Goal: Task Accomplishment & Management: Complete application form

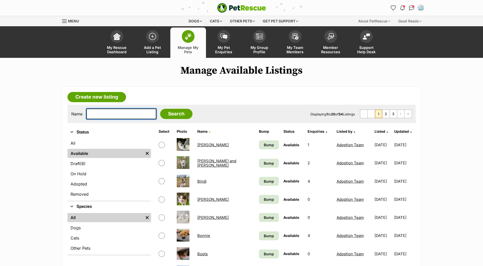
click at [132, 111] on input "text" at bounding box center [121, 114] width 70 height 11
type input "COCO"
click at [160, 109] on input "Search" at bounding box center [176, 114] width 32 height 10
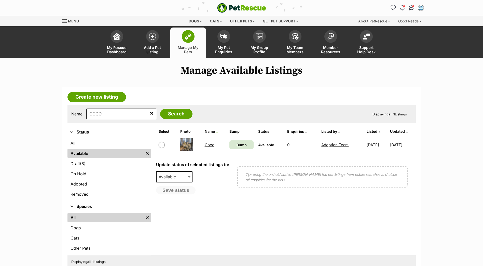
click at [162, 145] on input "checkbox" at bounding box center [162, 145] width 6 height 6
checkbox input "true"
click at [185, 175] on span "Available" at bounding box center [174, 176] width 37 height 11
select select "rehomed"
click at [179, 191] on button "Save status" at bounding box center [176, 190] width 40 height 9
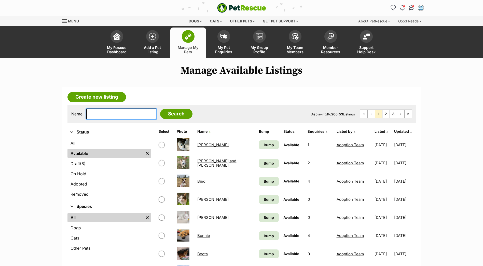
click at [134, 118] on input "text" at bounding box center [121, 114] width 70 height 11
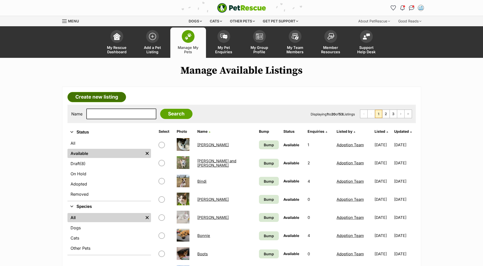
click at [90, 94] on link "Create new listing" at bounding box center [97, 97] width 59 height 10
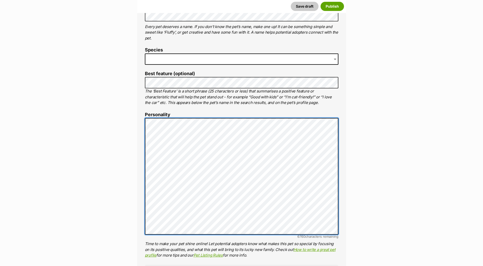
scroll to position [204, 0]
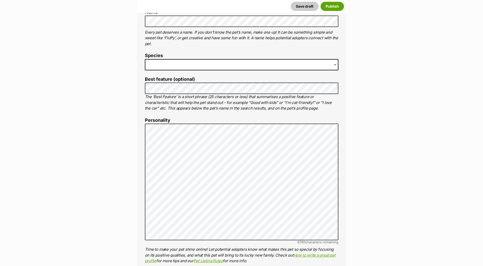
click at [198, 59] on span at bounding box center [242, 64] width 194 height 11
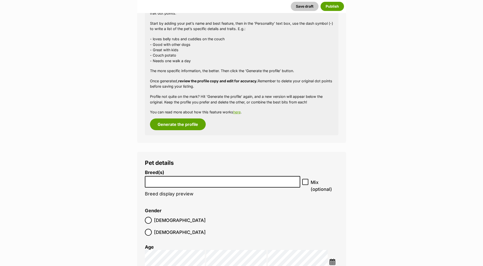
scroll to position [535, 0]
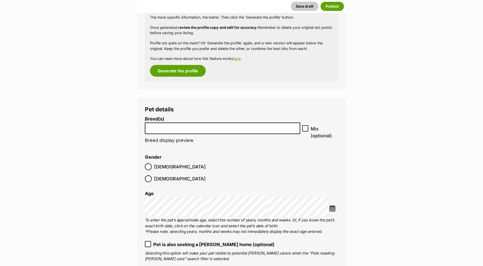
click at [209, 128] on input "search" at bounding box center [223, 126] width 152 height 5
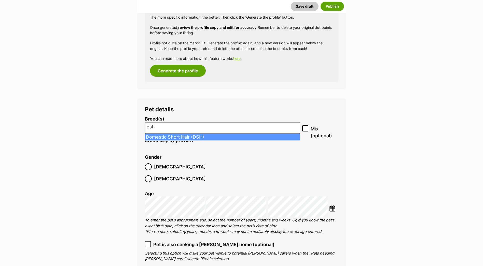
type input "dsh"
select select "252102"
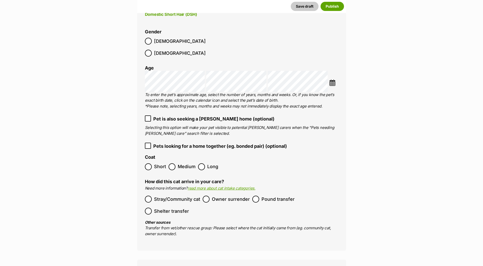
scroll to position [688, 0]
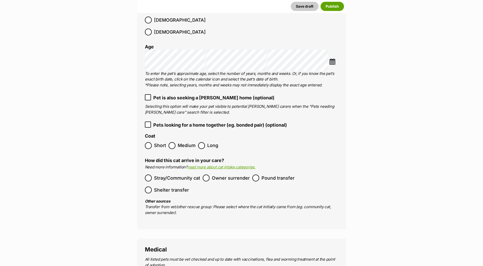
click at [165, 122] on span "Pets looking for a home together (eg. bonded pair) (optional)" at bounding box center [220, 125] width 134 height 7
click at [153, 142] on label "Short" at bounding box center [155, 145] width 21 height 7
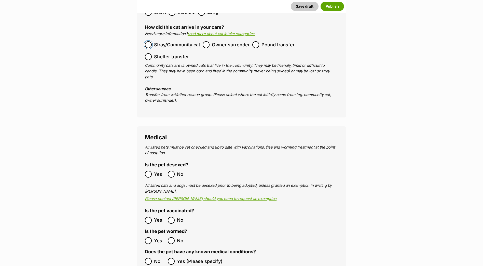
scroll to position [892, 0]
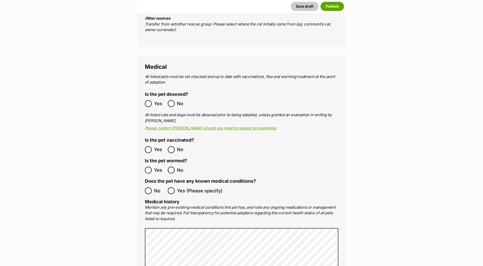
click at [156, 146] on span "Yes" at bounding box center [159, 149] width 11 height 7
click at [153, 167] on label "Yes" at bounding box center [155, 170] width 20 height 7
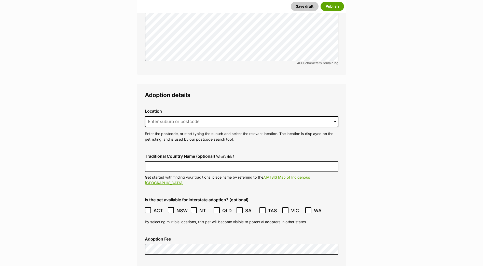
scroll to position [1172, 0]
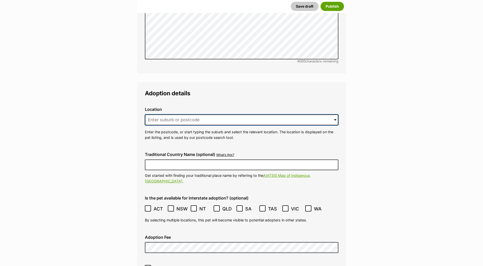
click at [186, 114] on input at bounding box center [242, 119] width 194 height 11
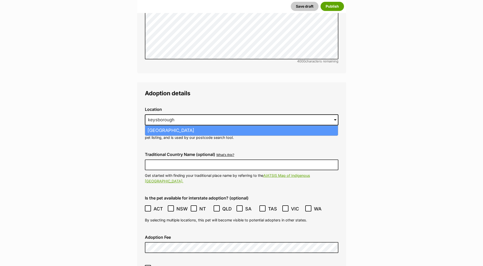
click at [203, 126] on li "Keysborough, Victoria, 3173" at bounding box center [241, 131] width 193 height 10
type input "Keysborough, Victoria, 3173"
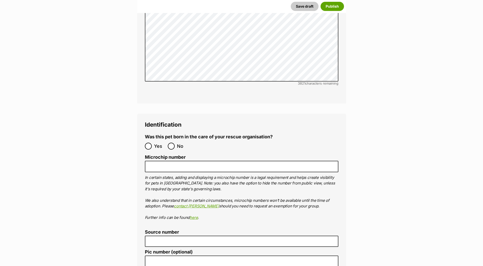
scroll to position [1631, 0]
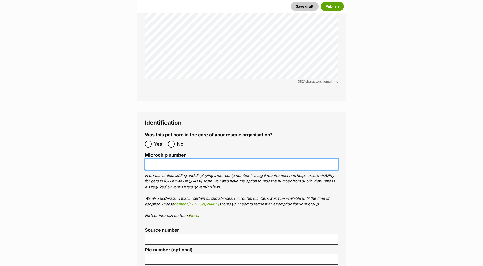
click at [165, 159] on input "Microchip number" at bounding box center [242, 164] width 194 height 11
paste input "956000018861836"
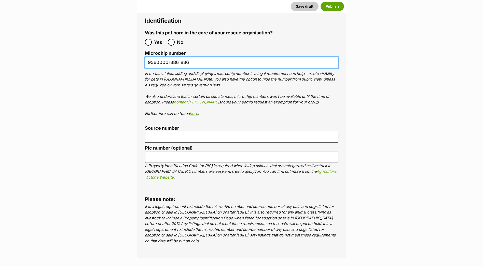
type input "956000018861836"
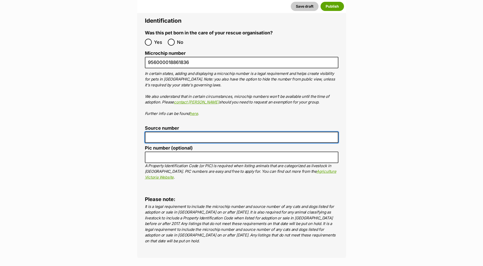
click at [161, 132] on input "Source number" at bounding box center [242, 137] width 194 height 11
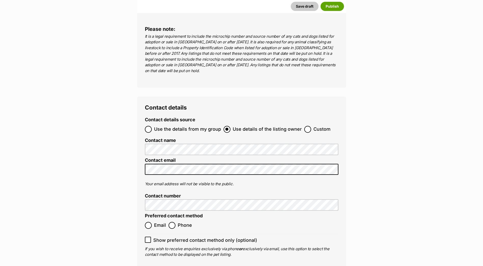
scroll to position [1911, 0]
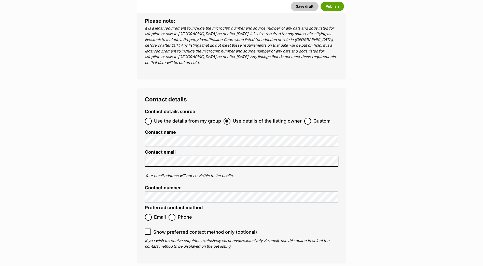
type input "br100702"
click at [149, 211] on ol "Email Phone" at bounding box center [193, 217] width 97 height 12
click at [146, 214] on input "Email" at bounding box center [148, 217] width 7 height 7
radio input "true"
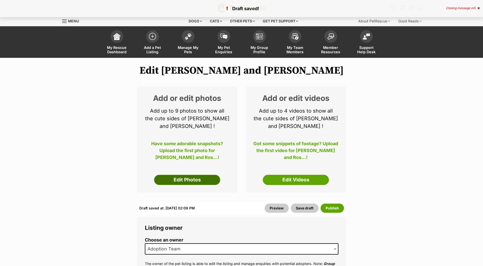
click at [198, 181] on link "Edit Photos" at bounding box center [187, 180] width 66 height 10
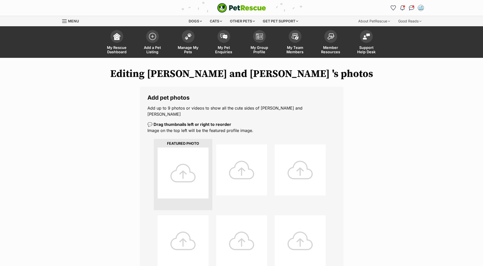
click at [190, 148] on div at bounding box center [183, 173] width 51 height 51
click at [190, 151] on div at bounding box center [183, 173] width 51 height 51
click at [189, 151] on div at bounding box center [183, 173] width 51 height 51
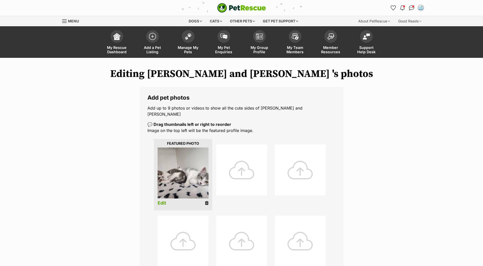
click at [236, 158] on div at bounding box center [241, 169] width 51 height 51
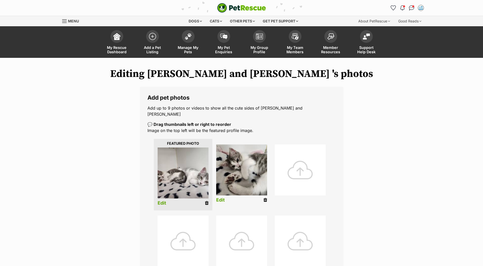
click at [283, 164] on div at bounding box center [300, 169] width 51 height 51
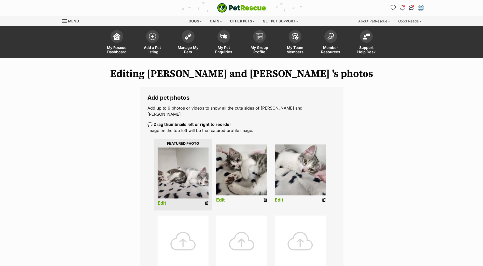
click at [336, 132] on div "Add pet photos Add up to 9 photos or videos to show all the cute sides of Bella…" at bounding box center [242, 233] width 204 height 293
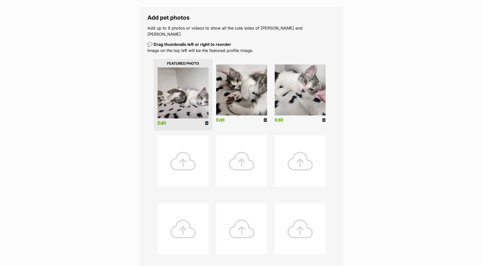
scroll to position [76, 0]
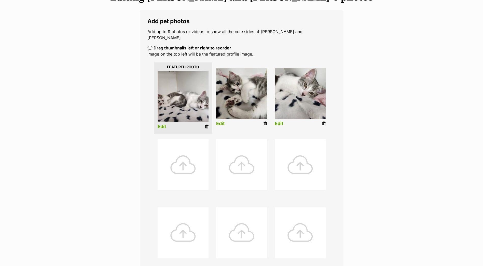
click at [377, 63] on div "Editing Bella and Rosalie 's photos Add pet photos Add up to 9 photos or videos…" at bounding box center [242, 158] width 375 height 332
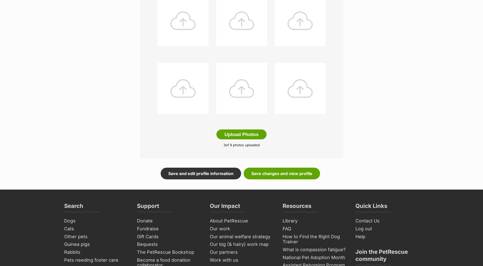
scroll to position [229, 0]
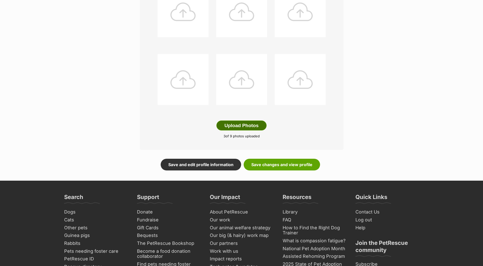
click at [229, 122] on button "Upload Photos" at bounding box center [242, 126] width 50 height 10
click at [269, 159] on link "Save changes and view profile" at bounding box center [282, 165] width 76 height 12
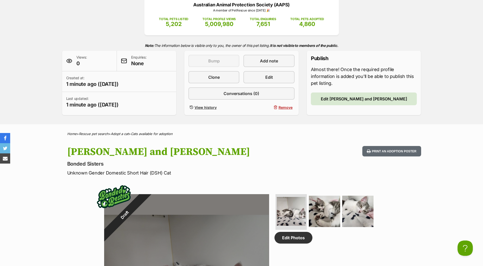
scroll to position [76, 0]
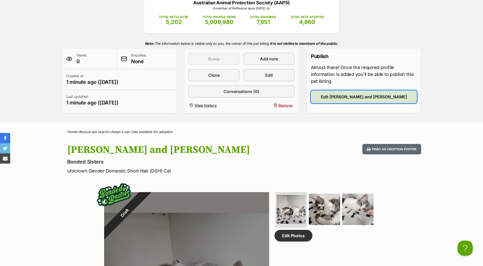
click at [343, 94] on link "Edit [PERSON_NAME] and [PERSON_NAME]" at bounding box center [364, 96] width 106 height 13
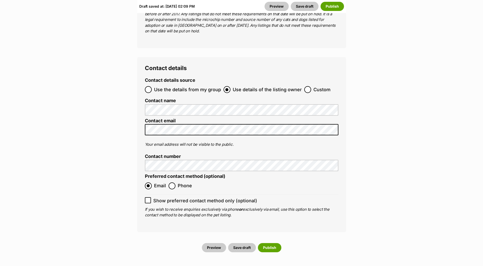
scroll to position [2039, 0]
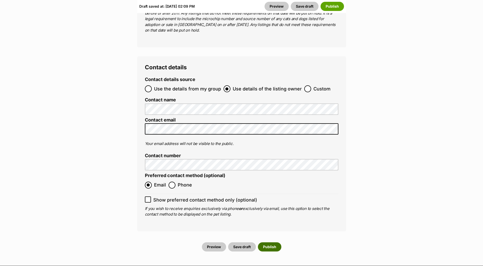
click at [264, 242] on button "Publish" at bounding box center [269, 246] width 23 height 9
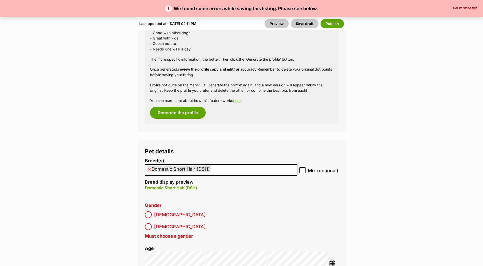
scroll to position [714, 0]
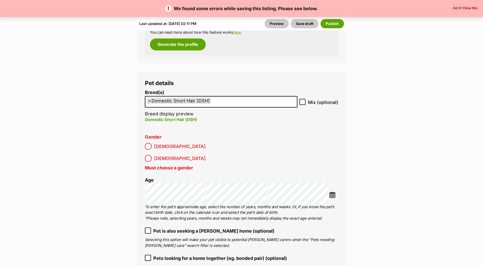
click at [178, 155] on span "[DEMOGRAPHIC_DATA]" at bounding box center [180, 158] width 52 height 7
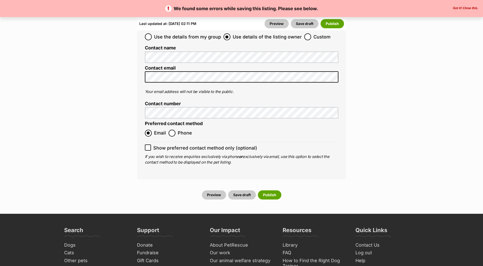
scroll to position [2177, 0]
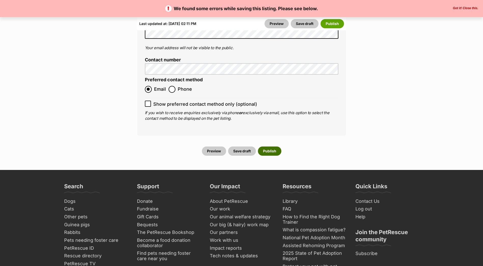
click at [269, 147] on button "Publish" at bounding box center [269, 151] width 23 height 9
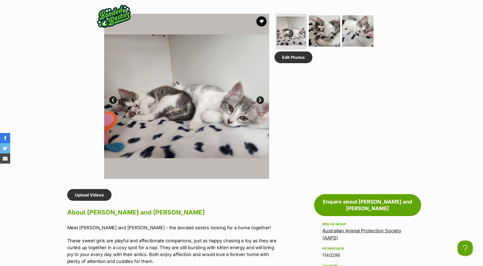
click at [261, 97] on link "Next" at bounding box center [261, 100] width 8 height 8
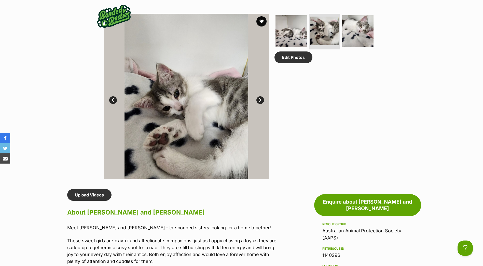
click at [261, 97] on link "Next" at bounding box center [261, 100] width 8 height 8
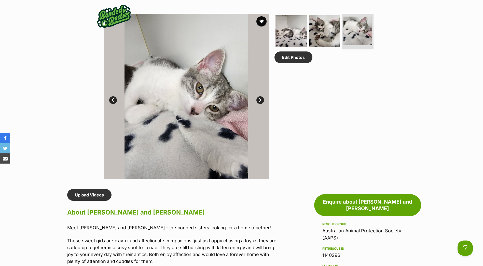
click at [261, 97] on link "Next" at bounding box center [261, 100] width 8 height 8
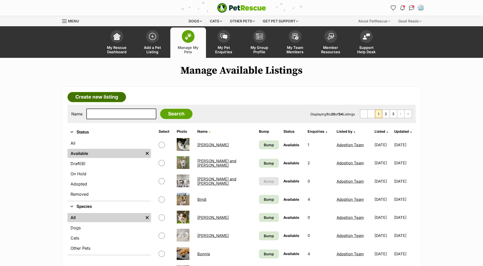
click at [113, 99] on link "Create new listing" at bounding box center [97, 97] width 59 height 10
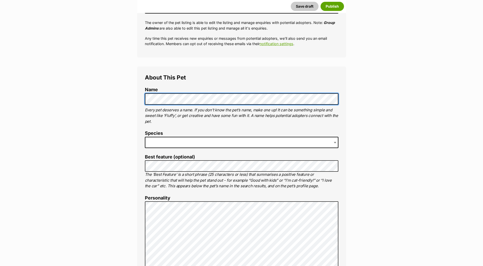
scroll to position [127, 0]
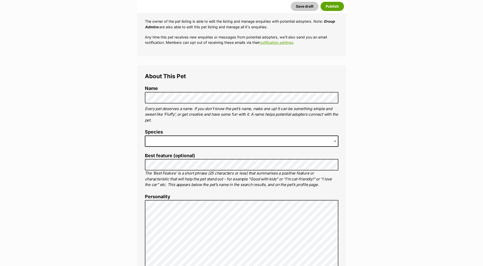
click at [169, 139] on span at bounding box center [242, 141] width 194 height 11
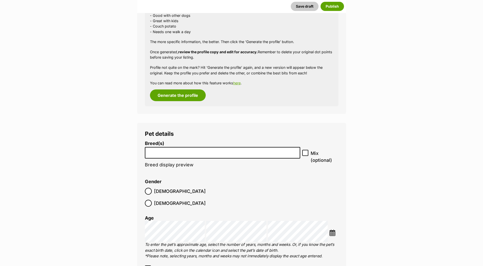
scroll to position [510, 0]
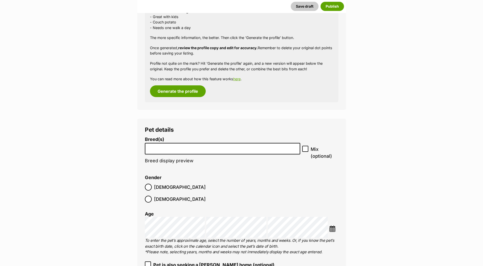
click at [188, 144] on li at bounding box center [223, 148] width 152 height 10
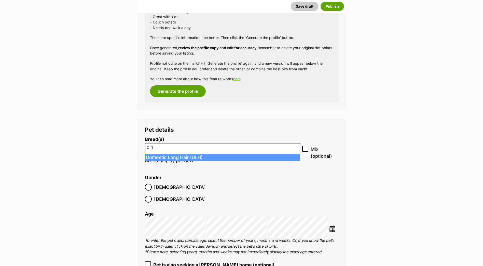
type input "dlh"
select select "252100"
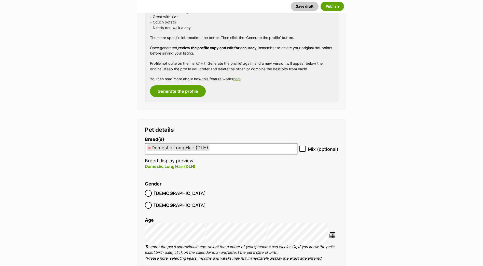
click at [155, 190] on span "Male" at bounding box center [180, 193] width 52 height 7
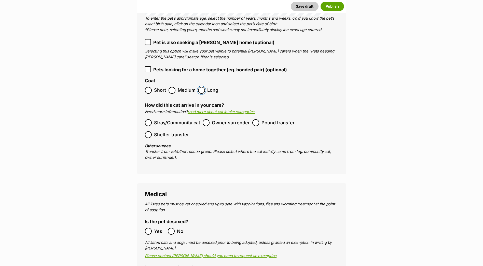
scroll to position [739, 0]
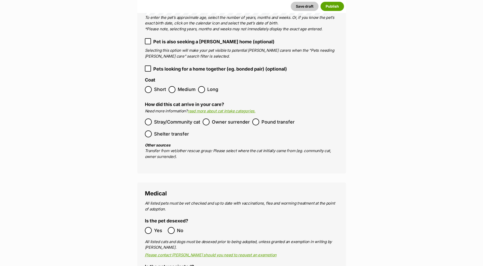
click at [172, 119] on span "Stray/Community cat" at bounding box center [177, 122] width 46 height 7
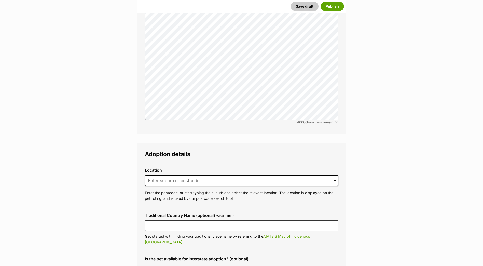
scroll to position [1121, 0]
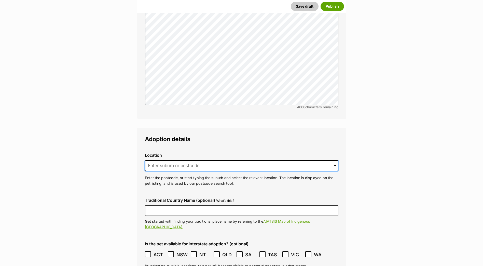
click at [184, 160] on input at bounding box center [242, 165] width 194 height 11
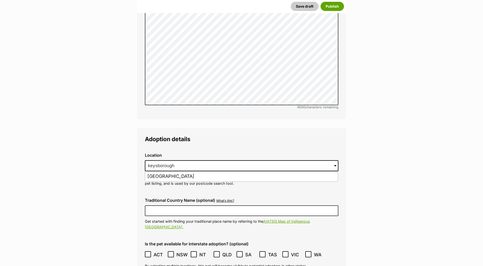
click at [205, 172] on li "Keysborough, Victoria, 3173" at bounding box center [241, 177] width 193 height 10
type input "Keysborough, Victoria, 3173"
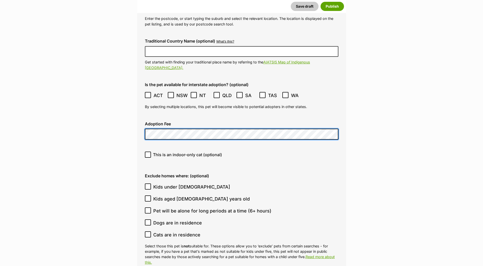
scroll to position [1325, 0]
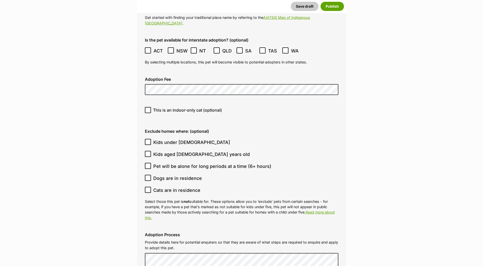
click at [177, 139] on span "Kids under 5 years old" at bounding box center [191, 142] width 77 height 7
click at [151, 139] on input "Kids under 5 years old" at bounding box center [148, 142] width 6 height 6
checkbox input "true"
click at [179, 151] on span "Kids aged 6-12 years old" at bounding box center [201, 154] width 97 height 7
click at [151, 151] on input "Kids aged 6-12 years old" at bounding box center [148, 154] width 6 height 6
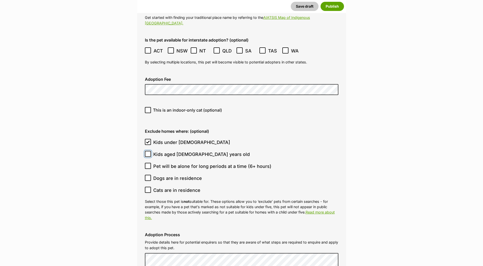
checkbox input "true"
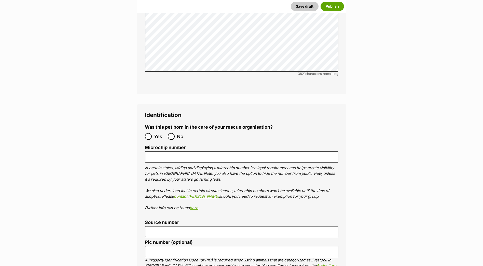
scroll to position [1656, 0]
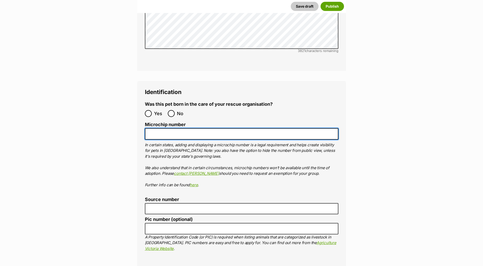
click at [181, 128] on input "Microchip number" at bounding box center [242, 133] width 194 height 11
paste input "956000018430781"
type input "956000018430781"
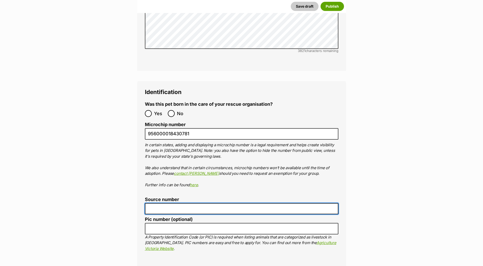
click at [179, 203] on input "Source number" at bounding box center [242, 208] width 194 height 11
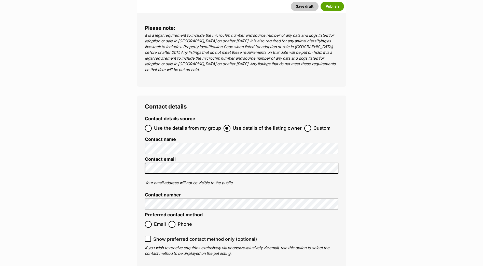
scroll to position [1911, 0]
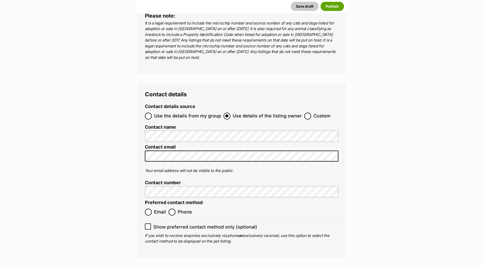
type input "br100702"
click at [160, 209] on span "Email" at bounding box center [160, 212] width 12 height 7
click at [152, 209] on input "Email" at bounding box center [148, 212] width 7 height 7
radio input "true"
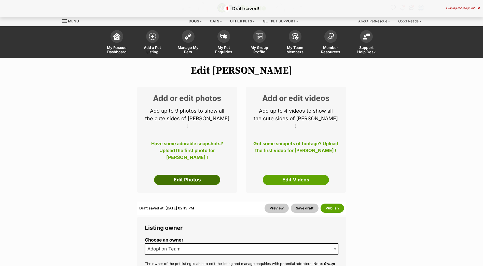
click at [203, 175] on link "Edit Photos" at bounding box center [187, 180] width 66 height 10
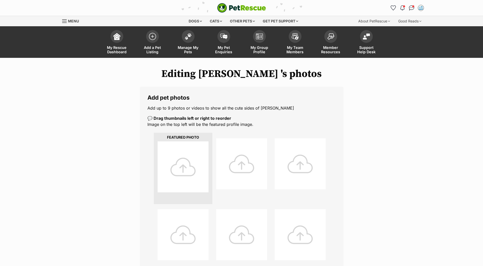
click at [192, 156] on div at bounding box center [183, 166] width 51 height 51
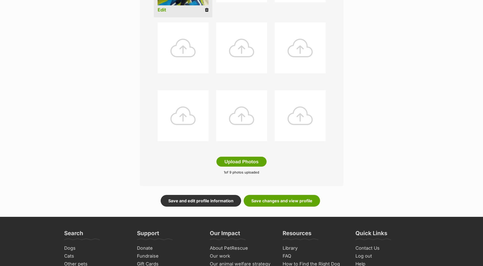
scroll to position [204, 0]
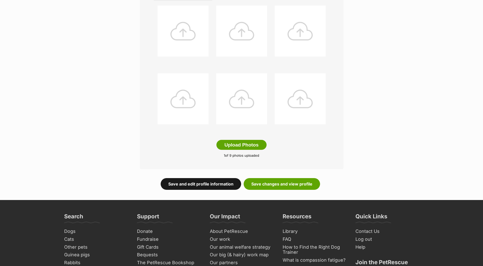
click at [228, 178] on link "Save and edit profile information" at bounding box center [201, 184] width 81 height 12
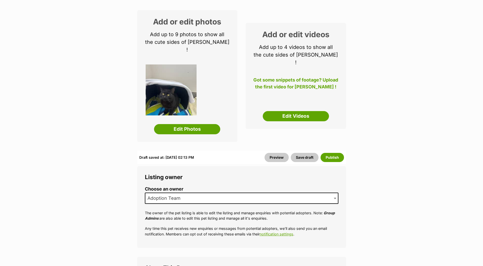
scroll to position [102, 0]
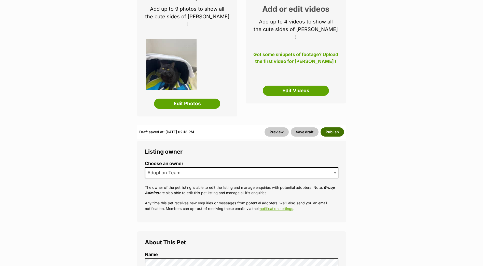
click at [330, 127] on button "Publish" at bounding box center [332, 131] width 23 height 9
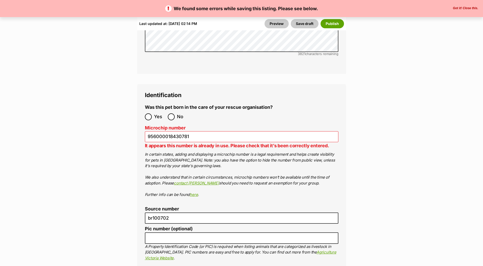
scroll to position [1809, 0]
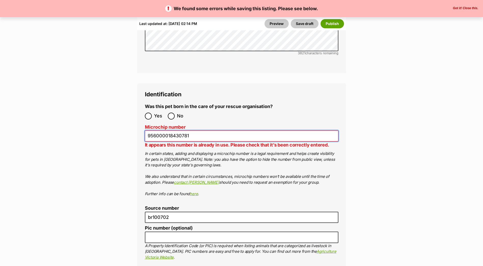
drag, startPoint x: 204, startPoint y: 108, endPoint x: 125, endPoint y: 109, distance: 79.0
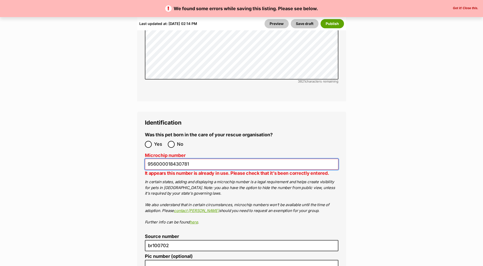
scroll to position [1784, 0]
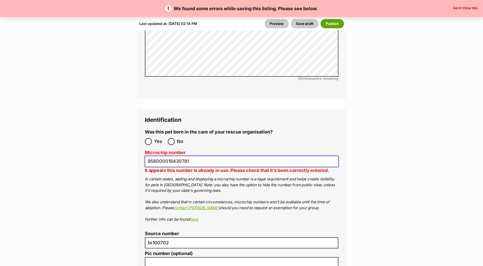
drag, startPoint x: 204, startPoint y: 138, endPoint x: 144, endPoint y: 137, distance: 59.9
click at [144, 137] on div "Identification Was this pet born in the care of your rescue organisation? Yes N…" at bounding box center [241, 236] width 209 height 255
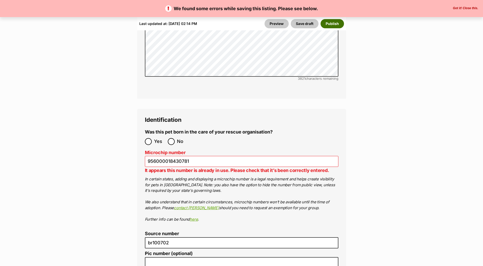
click at [323, 22] on button "Publish" at bounding box center [332, 23] width 23 height 9
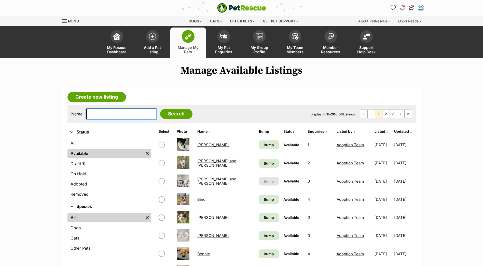
click at [136, 116] on input "text" at bounding box center [121, 114] width 70 height 11
type input "[PERSON_NAME]"
click at [160, 109] on input "Search" at bounding box center [176, 114] width 32 height 10
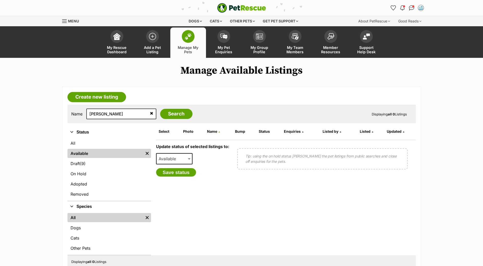
click at [150, 114] on icon at bounding box center [151, 113] width 3 height 4
click at [115, 114] on input "text" at bounding box center [121, 114] width 70 height 11
paste input "956000018430781"
type input "956000018430781"
click at [172, 114] on input "Search" at bounding box center [176, 114] width 32 height 10
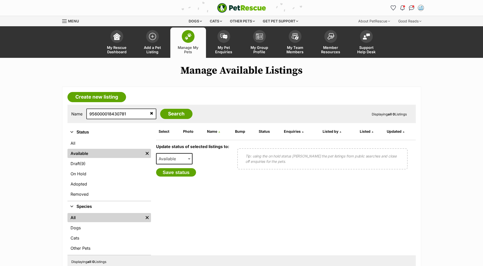
click at [150, 114] on icon at bounding box center [151, 113] width 3 height 4
click at [143, 113] on input "text" at bounding box center [121, 114] width 70 height 11
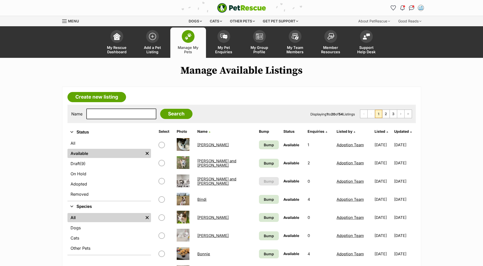
click at [211, 179] on link "[PERSON_NAME] and [PERSON_NAME]" at bounding box center [217, 181] width 39 height 9
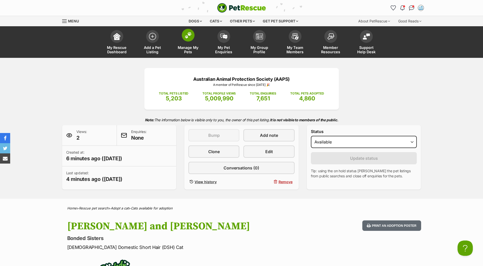
click at [186, 51] on span "Manage My Pets" at bounding box center [188, 49] width 23 height 9
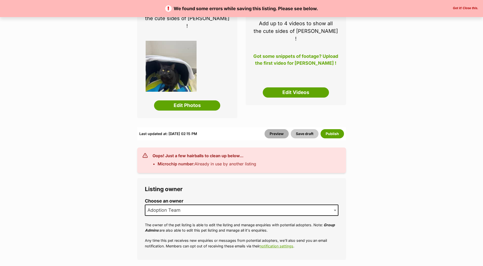
scroll to position [102, 0]
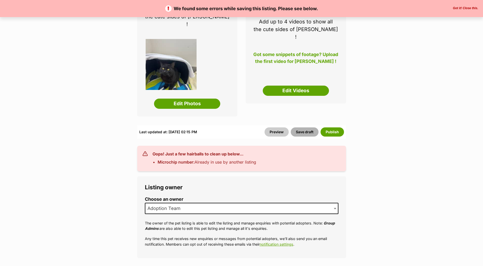
click at [307, 127] on button "Save draft" at bounding box center [305, 131] width 28 height 9
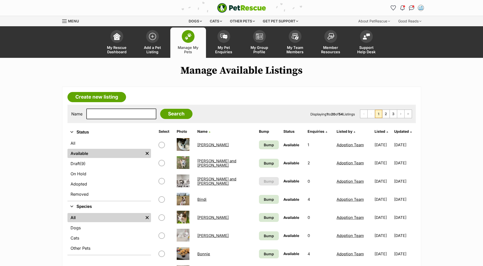
click at [233, 9] on img "PetRescue" at bounding box center [241, 8] width 49 height 10
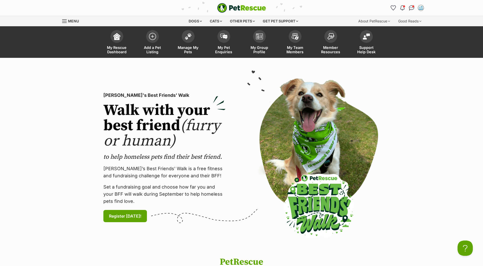
click at [198, 67] on section "[PERSON_NAME]'s Best Friends' Walk Walk with your best friend (furry or human) …" at bounding box center [241, 157] width 483 height 199
click at [201, 68] on section "PetRescue's Best Friends' Walk Walk with your best friend (furry or human) to h…" at bounding box center [241, 157] width 483 height 199
click at [206, 68] on section "PetRescue's Best Friends' Walk Walk with your best friend (furry or human) to h…" at bounding box center [241, 157] width 483 height 199
click at [231, 68] on section "PetRescue's Best Friends' Walk Walk with your best friend (furry or human) to h…" at bounding box center [241, 157] width 483 height 199
click at [227, 69] on section "PetRescue's Best Friends' Walk Walk with your best friend (furry or human) to h…" at bounding box center [241, 157] width 483 height 199
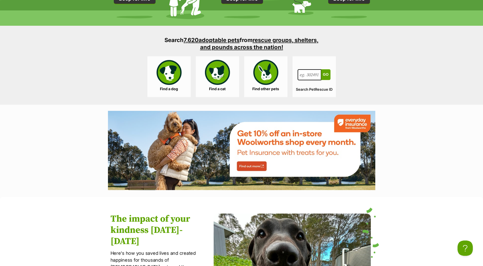
scroll to position [510, 0]
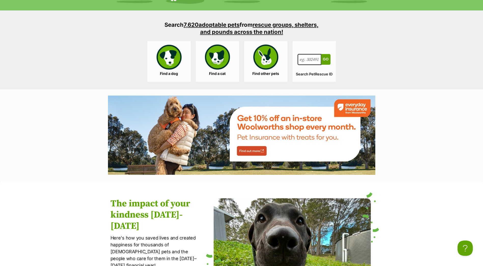
click at [311, 61] on input "Search for a pet, rescue group or article" at bounding box center [310, 59] width 24 height 11
paste input "956000018430781"
type input "956000018430781"
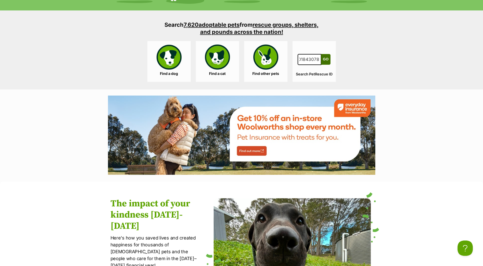
click at [326, 59] on button "Go" at bounding box center [325, 59] width 9 height 11
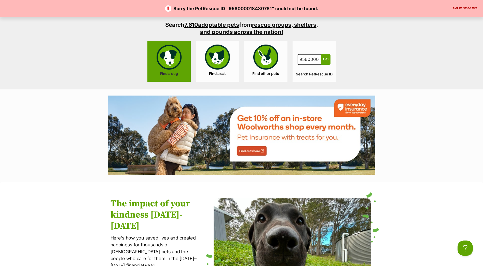
click at [177, 54] on link "Find a dog" at bounding box center [169, 61] width 43 height 41
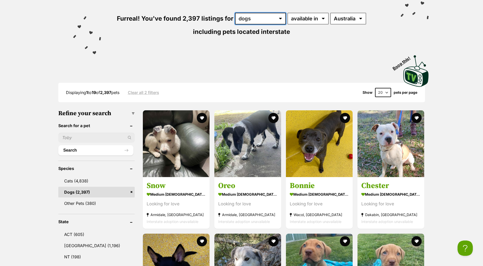
click at [263, 21] on select "any type of pet cats dogs other pets" at bounding box center [260, 19] width 51 height 12
select select "Cats"
click at [235, 13] on select "any type of pet cats dogs other pets" at bounding box center [260, 19] width 51 height 12
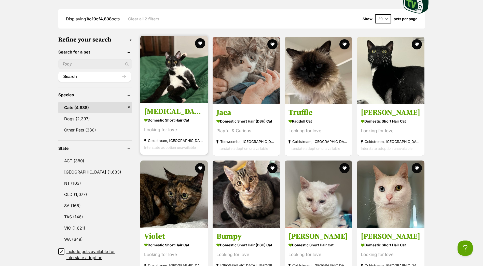
scroll to position [153, 0]
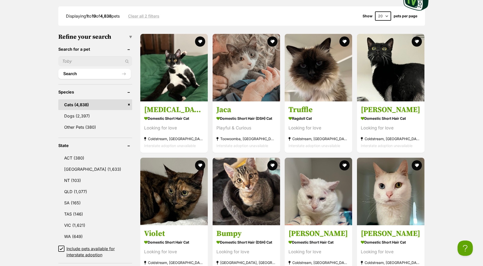
click at [99, 65] on input "text" at bounding box center [95, 61] width 74 height 10
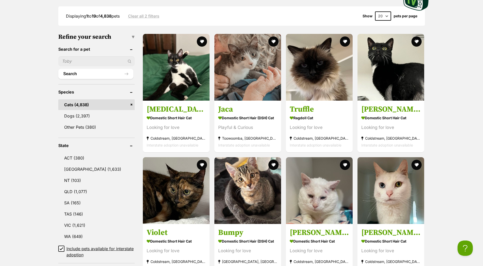
scroll to position [0, 0]
paste input "956000018430781"
type input "956000018430781"
click at [130, 61] on div "956000018430781" at bounding box center [96, 61] width 76 height 10
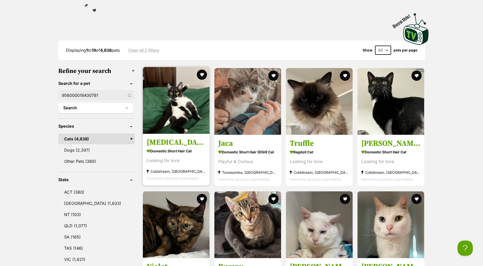
scroll to position [153, 0]
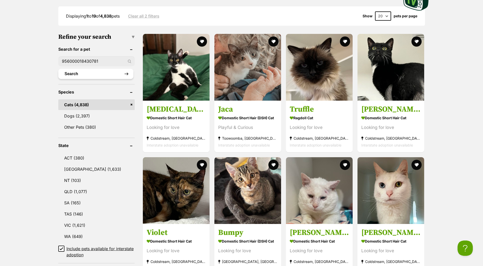
click at [108, 74] on button "Search" at bounding box center [95, 74] width 75 height 10
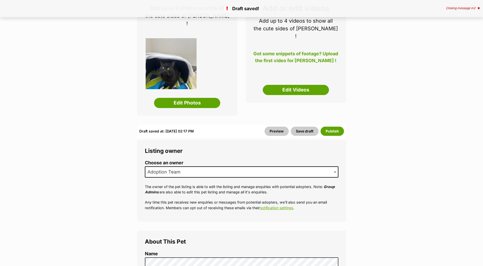
scroll to position [153, 0]
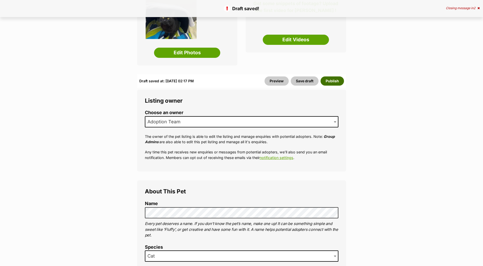
click at [332, 76] on button "Publish" at bounding box center [332, 80] width 23 height 9
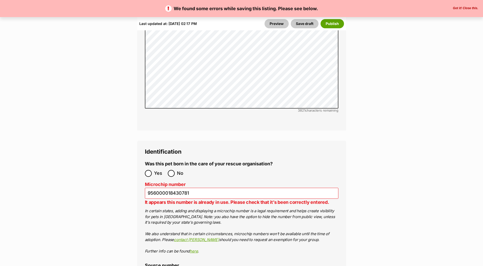
scroll to position [1809, 0]
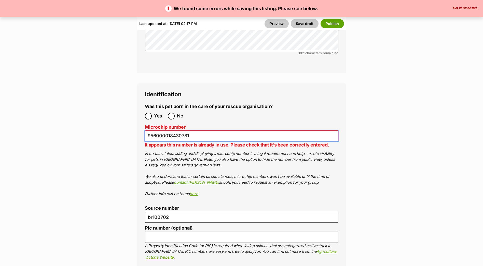
click at [221, 130] on input "956000018430781" at bounding box center [242, 135] width 194 height 11
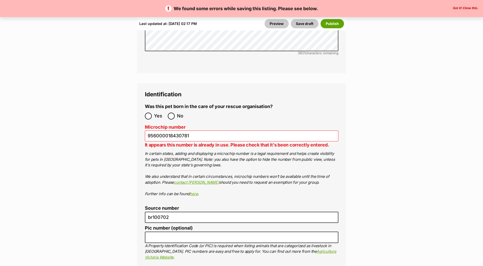
click at [208, 110] on ol "Yes No" at bounding box center [193, 116] width 97 height 12
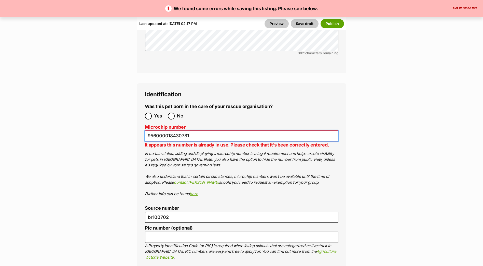
click at [204, 130] on input "956000018430781" at bounding box center [242, 135] width 194 height 11
type input "956000018430780"
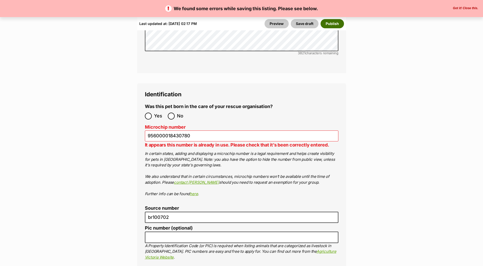
click at [343, 24] on button "Publish" at bounding box center [332, 23] width 23 height 9
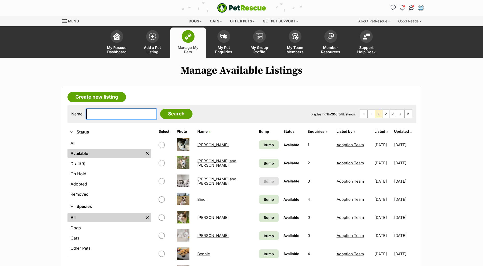
click at [125, 114] on input "text" at bounding box center [121, 114] width 70 height 11
type input "ferris"
click at [160, 109] on input "Search" at bounding box center [176, 114] width 32 height 10
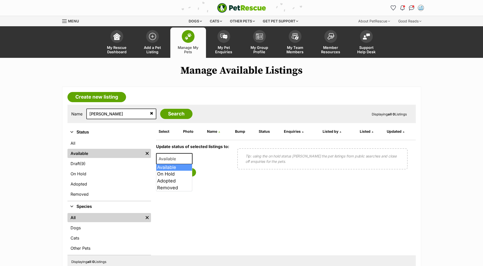
click at [171, 160] on span "Available" at bounding box center [169, 158] width 24 height 7
select select "rehomed"
click at [179, 175] on button "Save status" at bounding box center [176, 172] width 40 height 9
click at [179, 161] on span "Available" at bounding box center [169, 158] width 24 height 7
select select "on_hold"
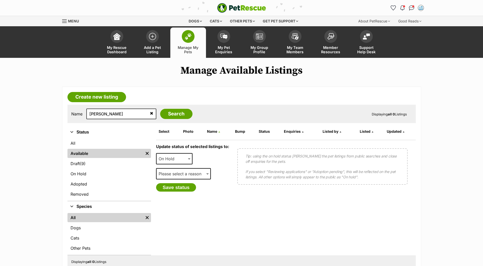
click at [175, 172] on span "Please select a reason" at bounding box center [182, 173] width 50 height 7
click at [176, 175] on span "Please select a reason" at bounding box center [182, 173] width 50 height 7
click at [178, 187] on button "Save status" at bounding box center [176, 187] width 40 height 9
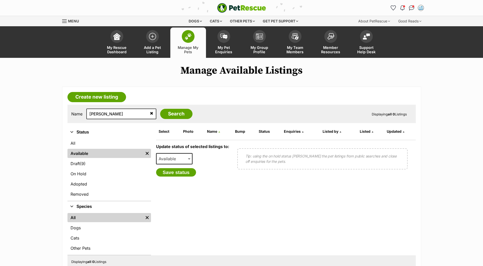
click at [175, 160] on span "Available" at bounding box center [169, 158] width 24 height 7
select select "removed"
click at [172, 174] on button "Save status" at bounding box center [176, 172] width 40 height 9
click at [79, 142] on link "All" at bounding box center [110, 143] width 84 height 9
click at [93, 145] on link "All" at bounding box center [110, 143] width 84 height 9
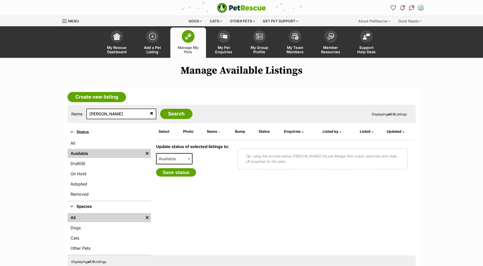
click at [66, 143] on article "Create new listing Name ferris Search Displaying all 0 Listings Refine your sea…" at bounding box center [241, 182] width 359 height 190
click at [73, 142] on link "All" at bounding box center [110, 143] width 84 height 9
click at [149, 152] on img "Remove filter" at bounding box center [147, 154] width 6 height 6
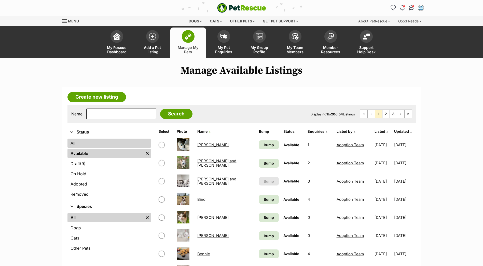
click at [135, 142] on link "All" at bounding box center [110, 143] width 84 height 9
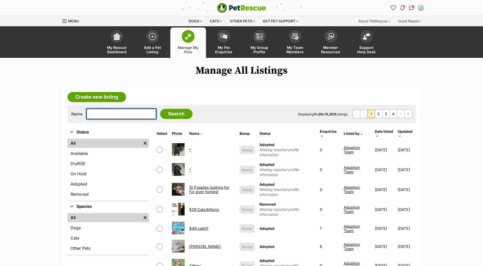
click at [128, 111] on input "text" at bounding box center [121, 114] width 70 height 11
type input "ferris"
click at [160, 109] on input "Search" at bounding box center [176, 114] width 32 height 10
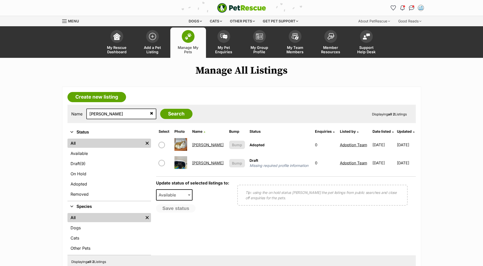
click at [201, 144] on link "[PERSON_NAME]" at bounding box center [207, 144] width 31 height 5
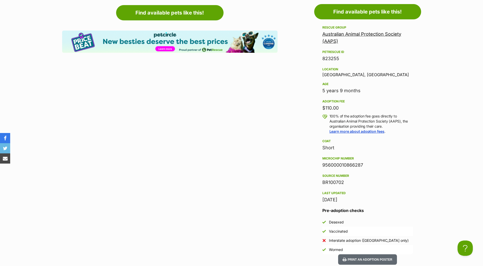
click at [287, 29] on div "Advertisement Adoption information I've been adopted! This pet is no longer ava…" at bounding box center [241, 245] width 359 height 521
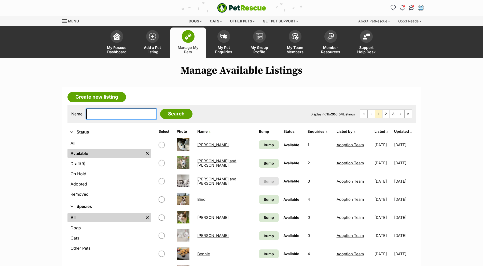
click at [139, 115] on input "text" at bounding box center [121, 114] width 70 height 11
click at [132, 110] on input "text" at bounding box center [121, 114] width 70 height 11
paste input "956000018430781"
drag, startPoint x: 97, startPoint y: 115, endPoint x: 78, endPoint y: 115, distance: 18.3
click at [78, 115] on div "Name 956000018430781 Search" at bounding box center [131, 114] width 121 height 11
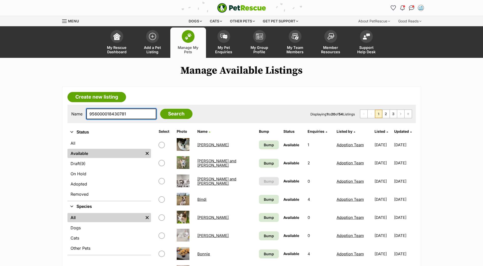
type input "956000018430781"
click at [160, 109] on input "Search" at bounding box center [176, 114] width 32 height 10
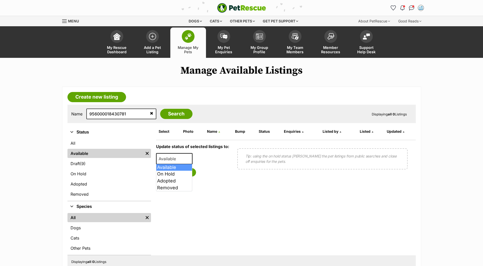
click at [186, 161] on span "Available" at bounding box center [174, 158] width 37 height 11
click at [175, 96] on article "Create new listing Name 956000018430781 Search Displaying all 0 Listings Refine…" at bounding box center [241, 182] width 359 height 190
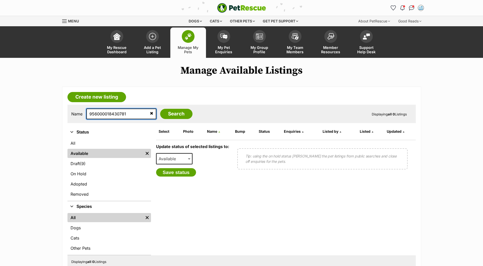
click at [126, 114] on input "956000018430781" at bounding box center [121, 114] width 70 height 11
click at [160, 112] on input "Search" at bounding box center [176, 114] width 32 height 10
click at [215, 95] on article "Create new listing Name 956000018430781 Search Displaying all 0 Listings Refine…" at bounding box center [241, 182] width 359 height 190
click at [214, 95] on article "Create new listing Name 956000018430781 Search Displaying all 0 Listings Refine…" at bounding box center [241, 182] width 359 height 190
click at [230, 99] on article "Create new listing Name 956000018430781 Search Displaying all 0 Listings Refine…" at bounding box center [241, 182] width 359 height 190
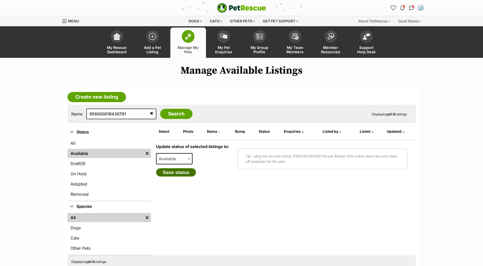
click at [189, 173] on button "Save status" at bounding box center [176, 172] width 40 height 9
click at [212, 92] on article "Create new listing Name 956000018430781 Search Displaying all 0 Listings Refine…" at bounding box center [241, 182] width 359 height 190
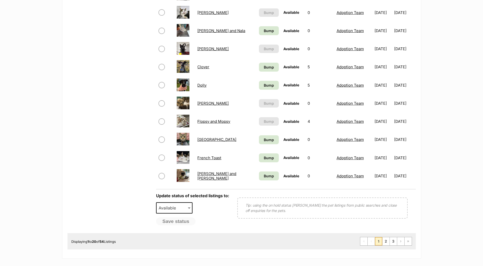
scroll to position [382, 0]
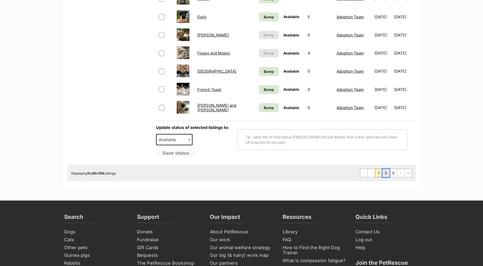
click at [388, 172] on link "2" at bounding box center [386, 173] width 7 height 8
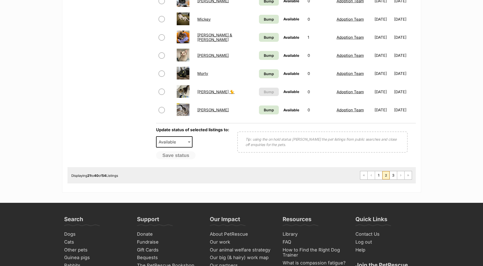
scroll to position [382, 0]
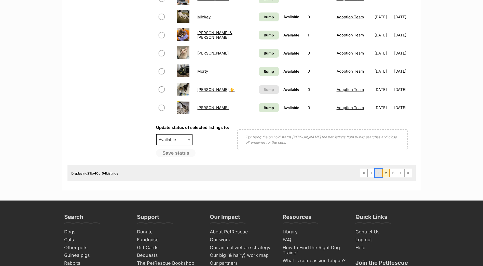
click at [379, 172] on link "1" at bounding box center [378, 173] width 7 height 8
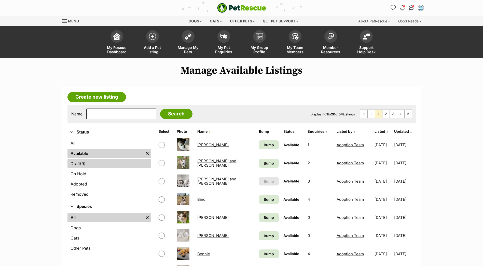
click at [101, 164] on link "Draft (9) Items" at bounding box center [110, 163] width 84 height 9
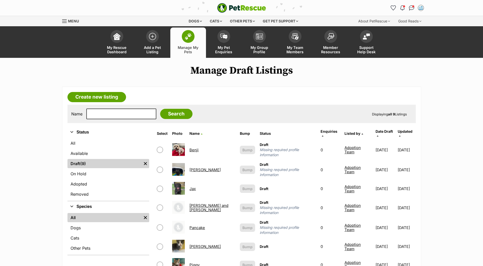
click at [193, 167] on link "[PERSON_NAME]" at bounding box center [205, 169] width 31 height 5
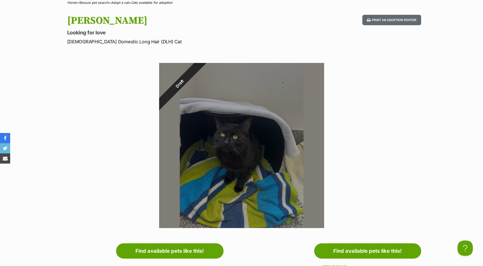
scroll to position [102, 0]
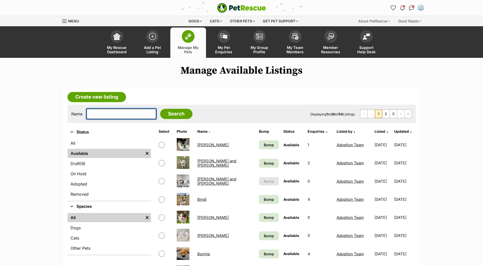
click at [143, 112] on input "text" at bounding box center [121, 114] width 70 height 11
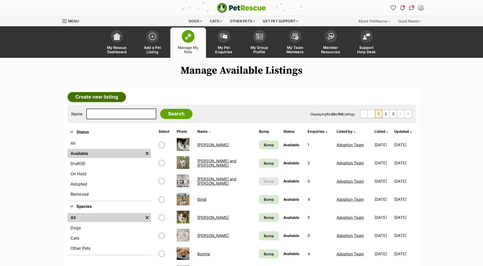
click at [120, 99] on link "Create new listing" at bounding box center [97, 97] width 59 height 10
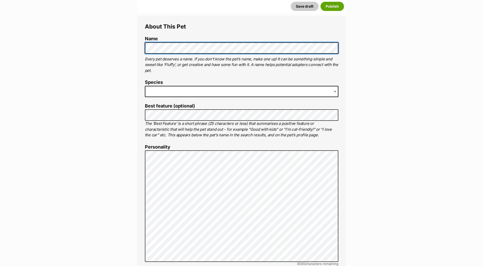
scroll to position [178, 0]
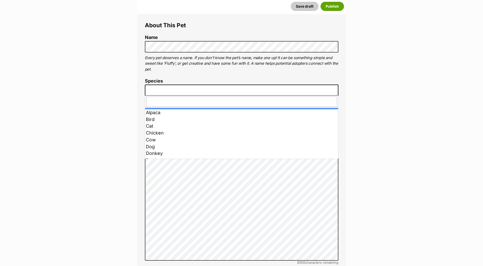
click at [173, 89] on span at bounding box center [242, 90] width 194 height 11
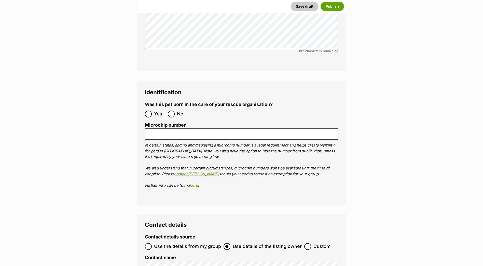
scroll to position [1631, 0]
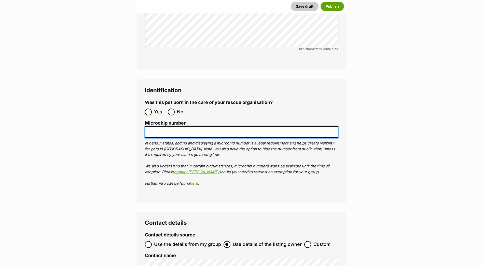
click at [172, 126] on input "Microchip number" at bounding box center [242, 131] width 194 height 11
paste input "956000018461282"
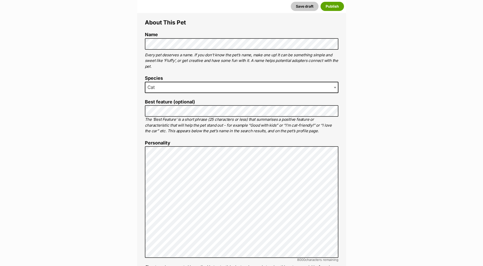
scroll to position [190, 0]
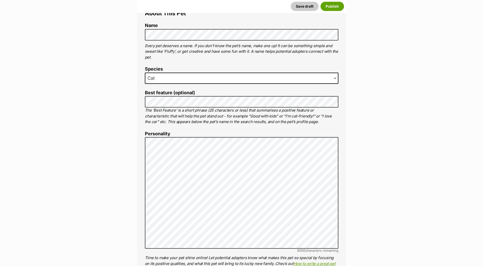
type input "956000018461282"
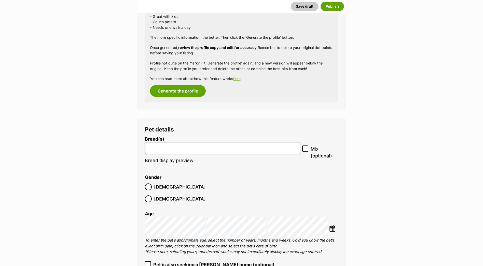
scroll to position [522, 0]
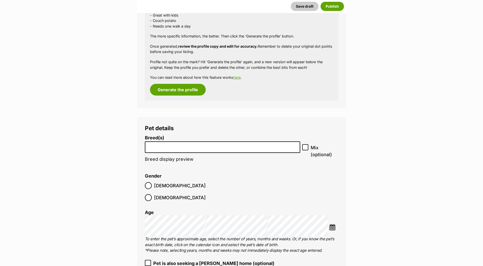
click at [198, 148] on input "search" at bounding box center [223, 145] width 152 height 5
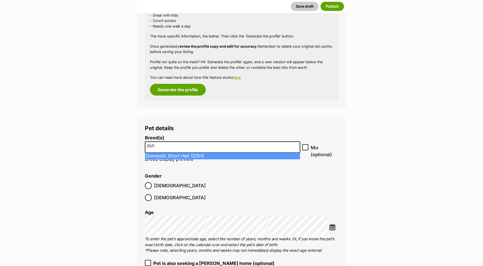
type input "dsh"
select select "252102"
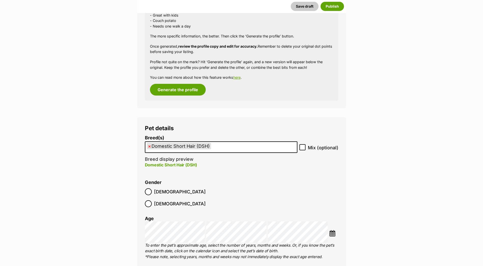
click at [176, 200] on label "[DEMOGRAPHIC_DATA]" at bounding box center [175, 203] width 61 height 7
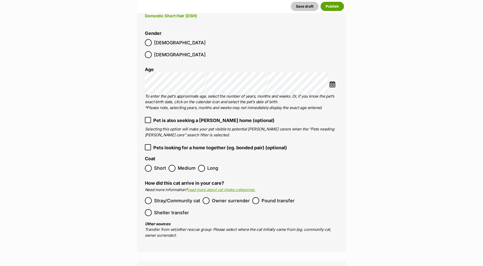
scroll to position [675, 0]
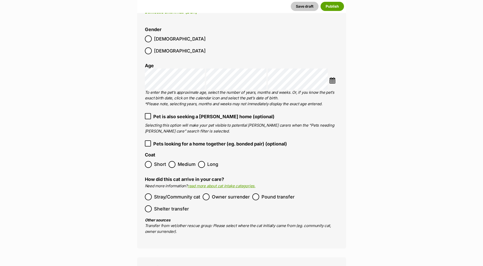
click at [165, 161] on span "Short" at bounding box center [160, 164] width 12 height 7
click at [175, 193] on span "Stray/Community cat" at bounding box center [177, 196] width 46 height 7
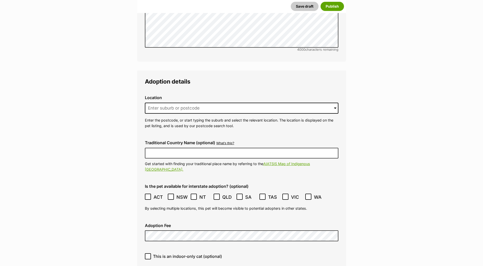
scroll to position [1210, 0]
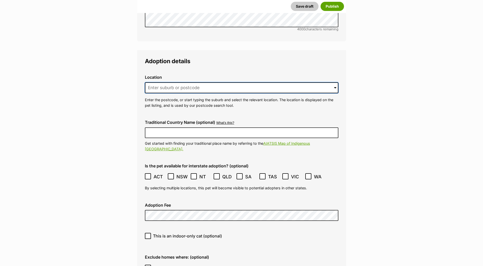
click at [204, 82] on input at bounding box center [242, 87] width 194 height 11
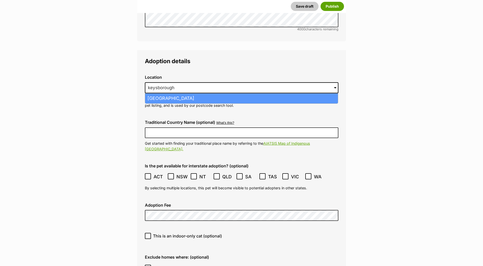
click at [221, 94] on li "Keysborough, Victoria, 3173" at bounding box center [241, 99] width 193 height 10
type input "Keysborough, Victoria, 3173"
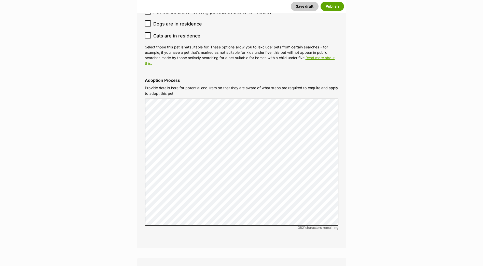
scroll to position [1617, 0]
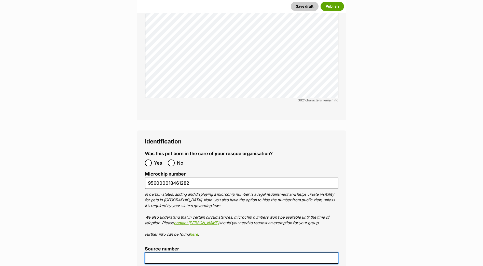
click at [181, 253] on input "Source number" at bounding box center [242, 258] width 194 height 11
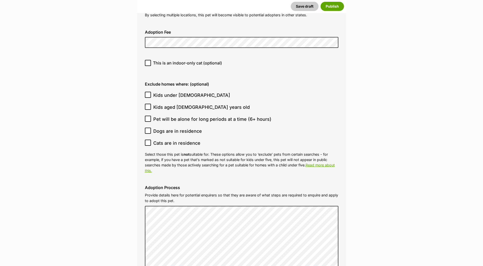
scroll to position [1337, 0]
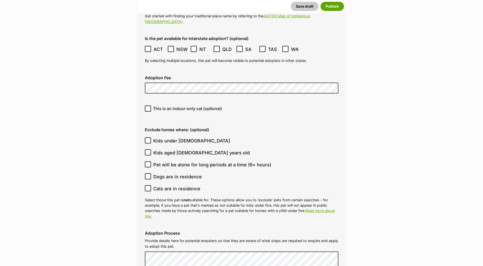
type input "br100702"
click at [180, 137] on span "Kids under 5 years old" at bounding box center [191, 140] width 77 height 7
click at [151, 137] on input "Kids under 5 years old" at bounding box center [148, 140] width 6 height 6
checkbox input "true"
click at [165, 149] on span "Kids aged [DEMOGRAPHIC_DATA] years old" at bounding box center [201, 152] width 97 height 7
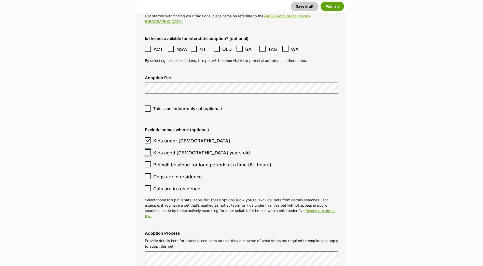
click at [151, 149] on input "Kids aged [DEMOGRAPHIC_DATA] years old" at bounding box center [148, 152] width 6 height 6
checkbox input "true"
click at [174, 173] on span "Dogs are in residence" at bounding box center [177, 176] width 49 height 7
click at [151, 173] on input "Dogs are in residence" at bounding box center [148, 176] width 6 height 6
checkbox input "true"
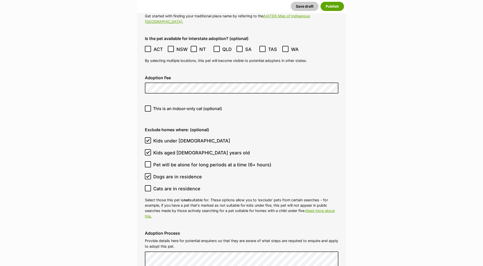
click at [176, 185] on span "Cats are in residence" at bounding box center [176, 188] width 47 height 7
click at [151, 185] on input "Cats are in residence" at bounding box center [148, 188] width 6 height 6
checkbox input "true"
click at [198, 173] on span "Dogs are in residence" at bounding box center [177, 176] width 49 height 7
click at [151, 173] on input "Dogs are in residence" at bounding box center [148, 176] width 6 height 6
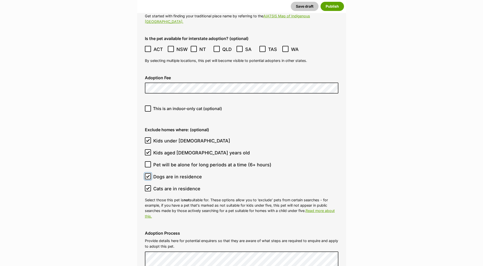
checkbox input "false"
click at [193, 185] on span "Cats are in residence" at bounding box center [176, 188] width 47 height 7
click at [151, 185] on input "Cats are in residence" at bounding box center [148, 188] width 6 height 6
checkbox input "false"
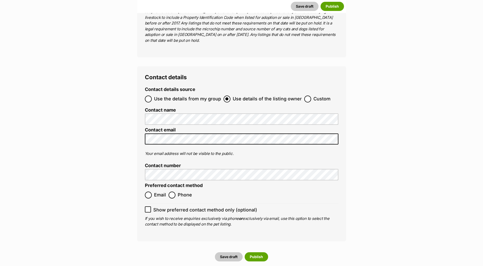
scroll to position [1949, 0]
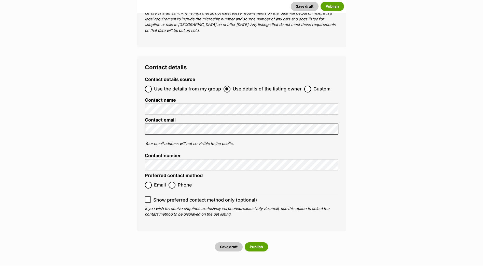
click at [159, 182] on span "Email" at bounding box center [160, 185] width 12 height 7
click at [152, 182] on input "Email" at bounding box center [148, 185] width 7 height 7
radio input "true"
click at [231, 242] on button "Save draft" at bounding box center [229, 246] width 28 height 9
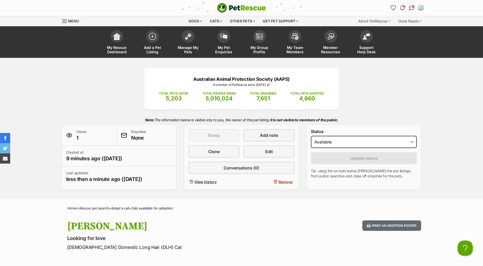
click at [404, 91] on div "Australian Animal Protection Society (AAPS) A member of PetRescue since [DATE] …" at bounding box center [242, 129] width 375 height 122
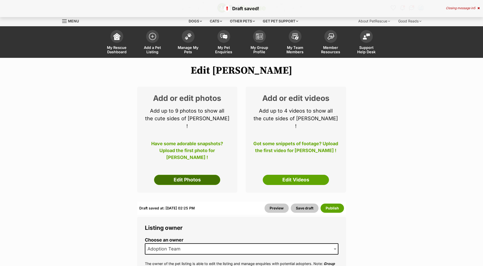
click at [191, 175] on link "Edit Photos" at bounding box center [187, 180] width 66 height 10
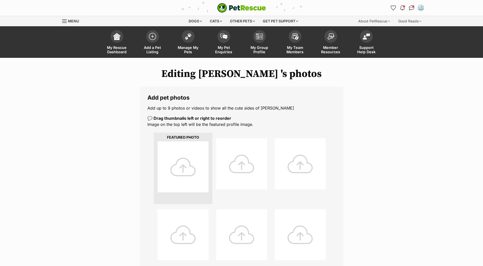
click at [187, 162] on div at bounding box center [183, 166] width 51 height 51
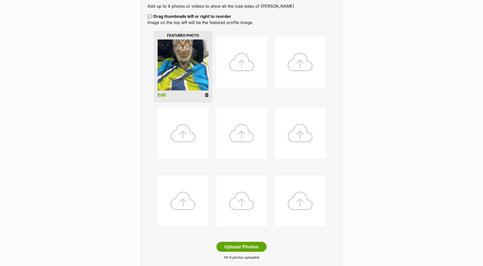
scroll to position [255, 0]
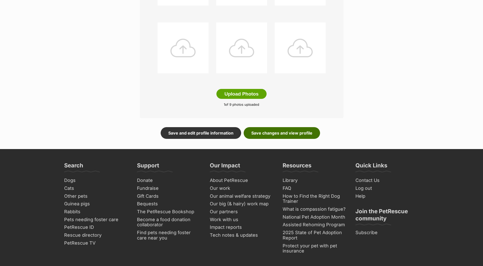
click at [261, 133] on link "Save changes and view profile" at bounding box center [282, 133] width 76 height 12
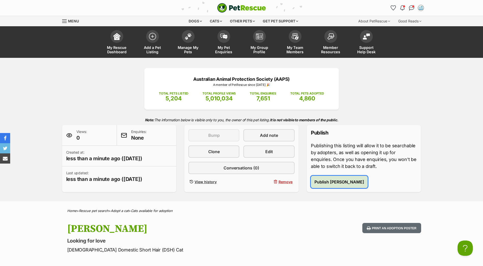
click at [331, 184] on span "Publish Jeanie" at bounding box center [340, 182] width 50 height 6
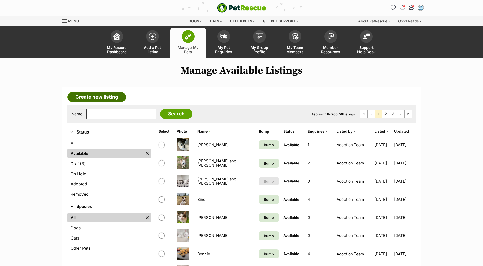
click at [85, 99] on link "Create new listing" at bounding box center [97, 97] width 59 height 10
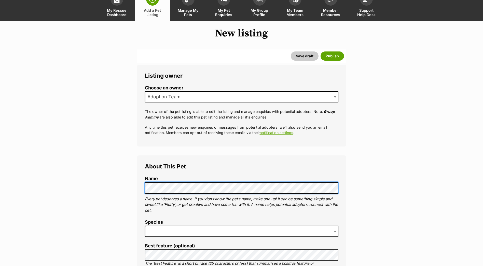
scroll to position [127, 0]
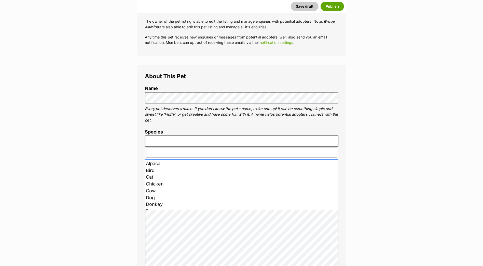
drag, startPoint x: 182, startPoint y: 139, endPoint x: 180, endPoint y: 151, distance: 11.8
click at [182, 139] on span at bounding box center [242, 141] width 194 height 11
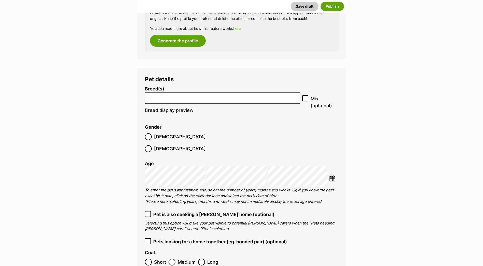
scroll to position [561, 0]
click at [178, 95] on input "search" at bounding box center [223, 96] width 152 height 5
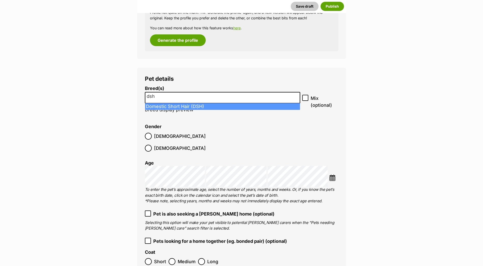
type input "dsh"
select select "252102"
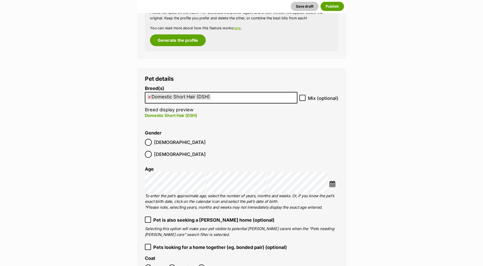
click at [154, 142] on span "Male" at bounding box center [180, 142] width 52 height 7
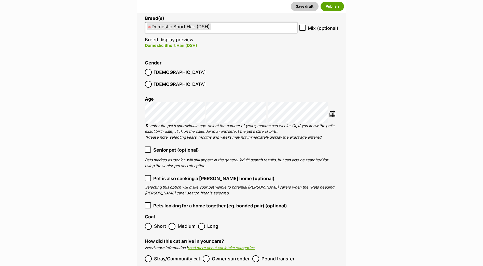
scroll to position [637, 0]
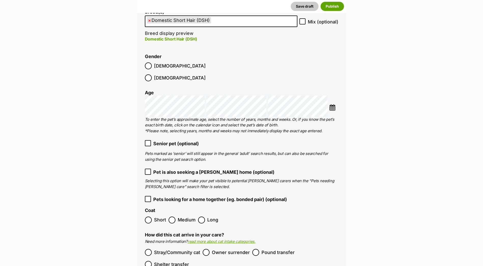
click at [174, 140] on span "Senior pet (optional)" at bounding box center [176, 143] width 46 height 7
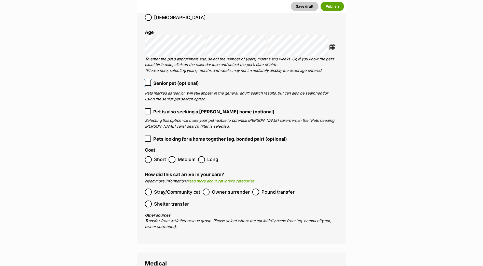
scroll to position [714, 0]
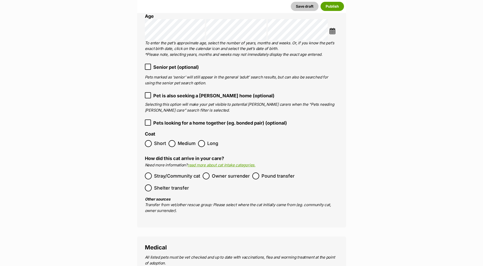
click at [156, 173] on span "Stray/Community cat" at bounding box center [177, 176] width 46 height 7
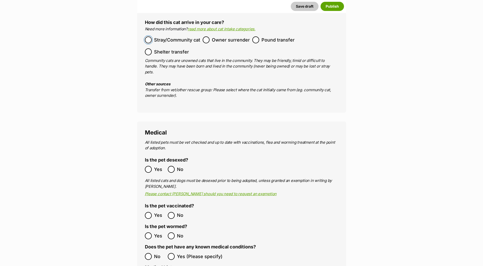
scroll to position [866, 0]
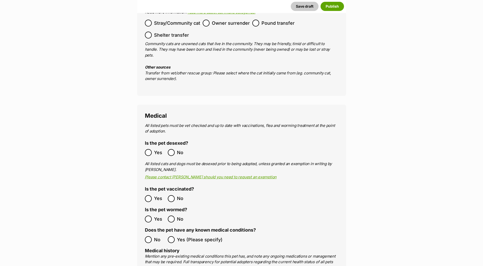
click at [152, 149] on label "Yes" at bounding box center [155, 152] width 20 height 7
click at [153, 195] on label "Yes" at bounding box center [155, 198] width 20 height 7
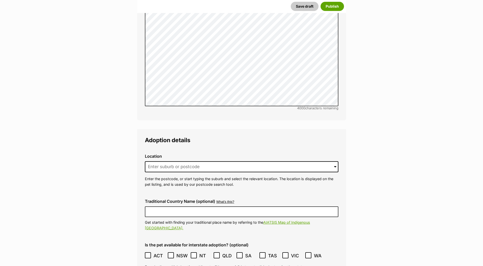
scroll to position [1172, 0]
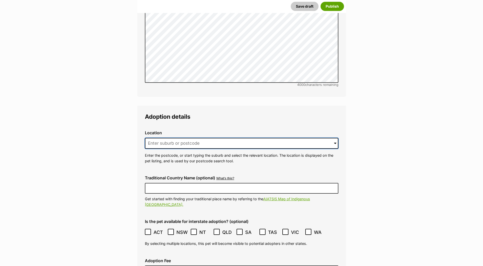
click at [176, 138] on input at bounding box center [242, 143] width 194 height 11
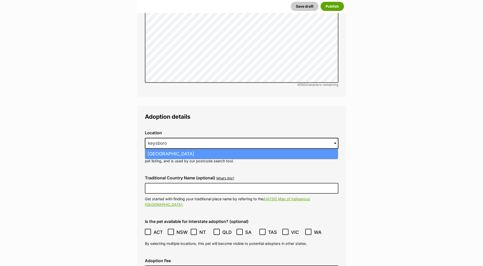
click at [180, 149] on li "Keysborough, Victoria, 3173" at bounding box center [241, 154] width 193 height 10
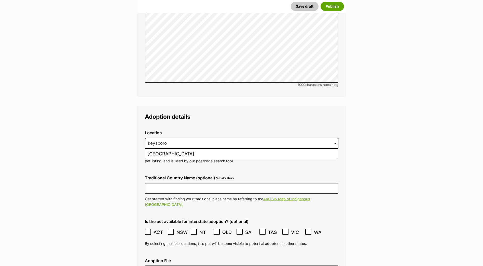
type input "Keysborough, Victoria, 3173"
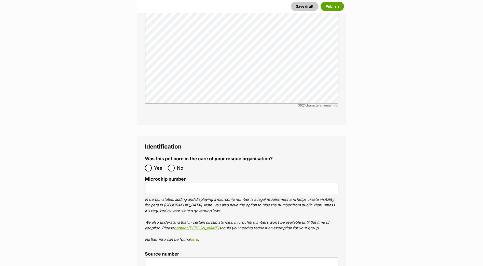
scroll to position [1631, 0]
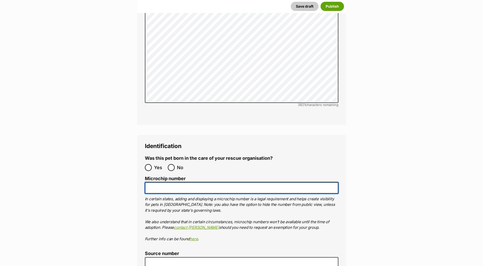
click at [177, 182] on input "Microchip number" at bounding box center [242, 187] width 194 height 11
paste input "900085000035765"
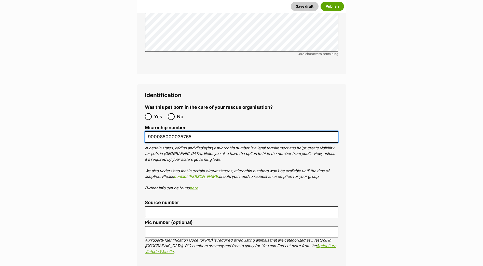
type input "900085000035765"
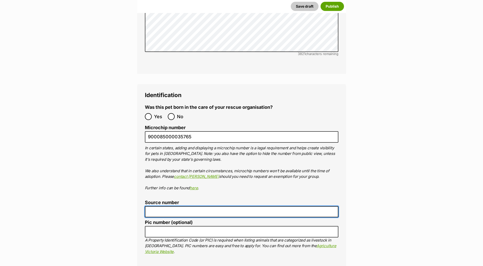
click at [210, 206] on input "Source number" at bounding box center [242, 211] width 194 height 11
type input "br100702"
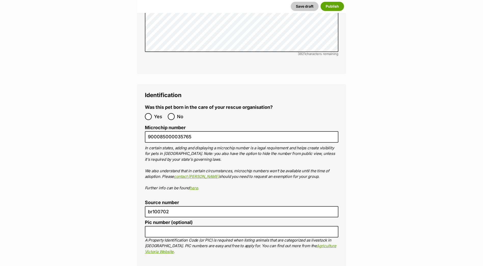
click at [232, 200] on label "Source number" at bounding box center [242, 202] width 194 height 5
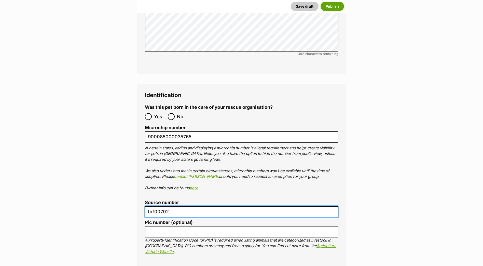
click at [232, 206] on input "br100702" at bounding box center [242, 211] width 194 height 11
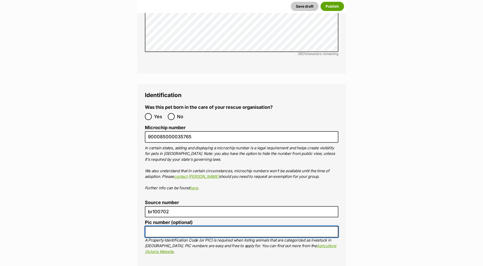
click at [201, 226] on input "Pic number (optional)" at bounding box center [242, 231] width 194 height 11
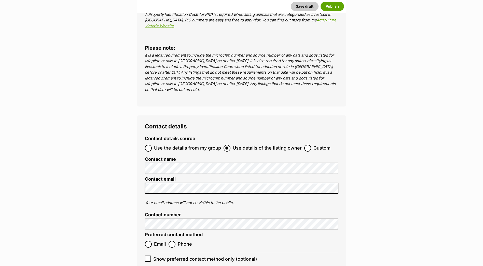
scroll to position [1911, 0]
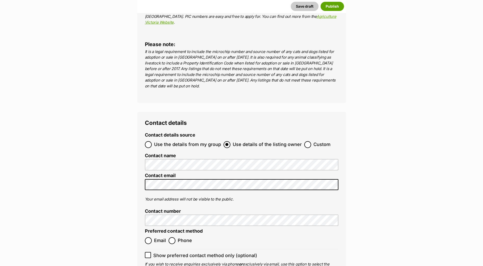
click at [159, 237] on span "Email" at bounding box center [160, 240] width 12 height 7
click at [152, 237] on input "Email" at bounding box center [148, 240] width 7 height 7
radio input "true"
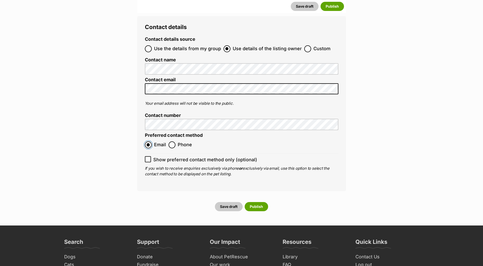
scroll to position [2013, 0]
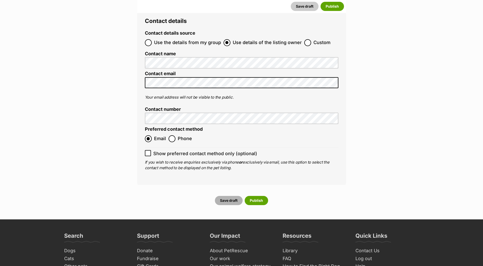
click at [238, 196] on button "Save draft" at bounding box center [229, 200] width 28 height 9
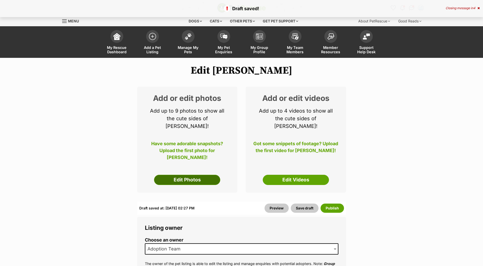
click at [194, 175] on link "Edit Photos" at bounding box center [187, 180] width 66 height 10
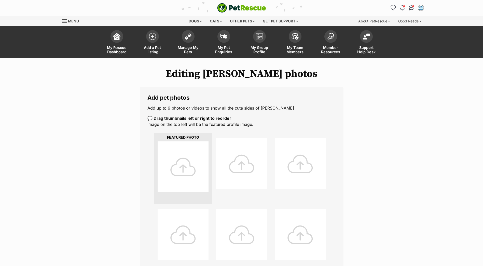
click at [193, 151] on div at bounding box center [183, 166] width 51 height 51
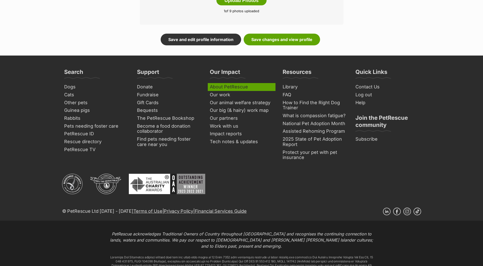
scroll to position [357, 0]
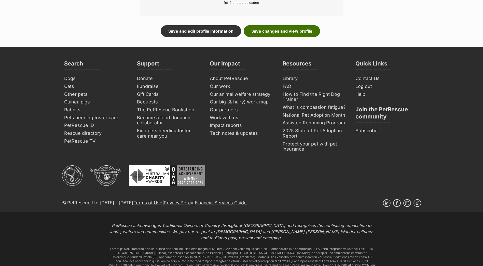
click at [254, 30] on link "Save changes and view profile" at bounding box center [282, 31] width 76 height 12
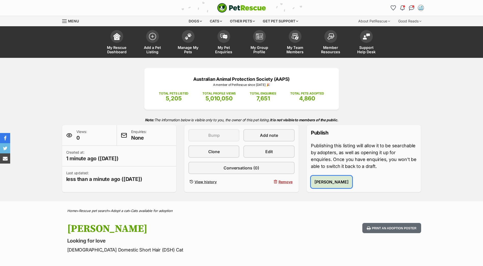
click at [340, 181] on span "[PERSON_NAME]" at bounding box center [332, 182] width 34 height 6
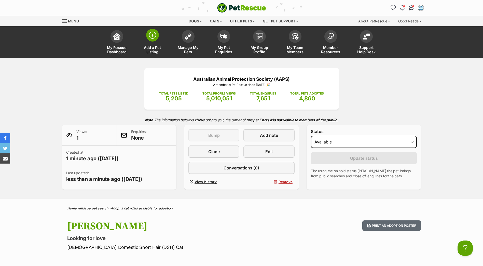
click at [152, 44] on link "Add a Pet Listing" at bounding box center [153, 43] width 36 height 30
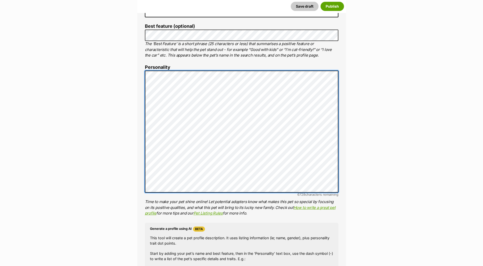
scroll to position [155, 0]
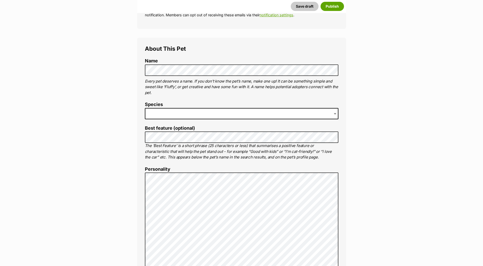
click at [182, 115] on span at bounding box center [242, 113] width 194 height 11
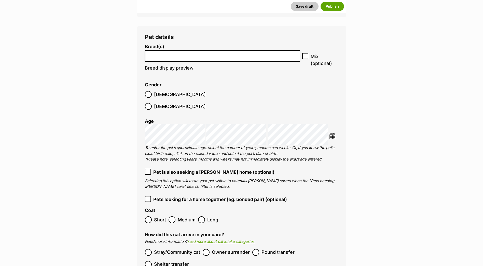
scroll to position [614, 0]
click at [176, 102] on label "Female" at bounding box center [175, 105] width 61 height 7
click at [167, 56] on input "search" at bounding box center [223, 53] width 152 height 5
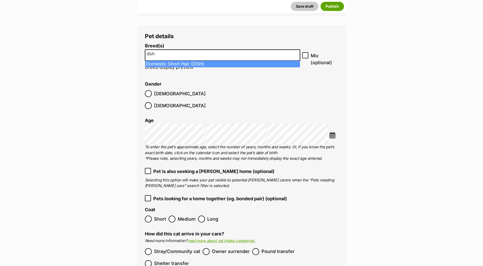
type input "dsh"
select select "252102"
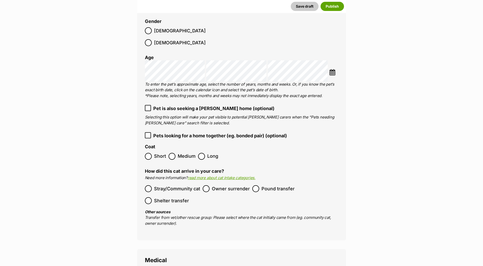
scroll to position [690, 0]
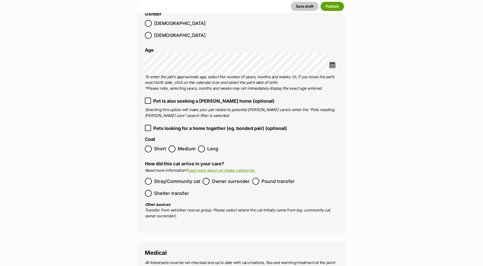
click at [159, 146] on span "Short" at bounding box center [160, 149] width 12 height 7
click at [170, 178] on span "Stray/Community cat" at bounding box center [177, 181] width 46 height 7
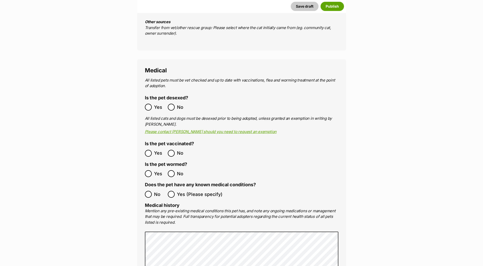
scroll to position [894, 0]
click at [149, 188] on ol "No Yes (Please specify)" at bounding box center [242, 194] width 194 height 12
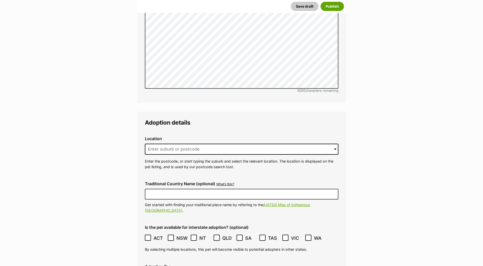
scroll to position [1149, 0]
click at [183, 132] on div "Location 0 options available. Arrow down to browse or start typing to filter. E…" at bounding box center [242, 152] width 202 height 41
click at [183, 143] on input at bounding box center [242, 148] width 194 height 11
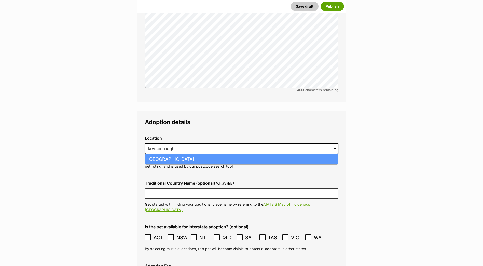
click at [192, 154] on li "Keysborough, Victoria, 3173" at bounding box center [241, 159] width 193 height 10
type input "Keysborough, Victoria, 3173"
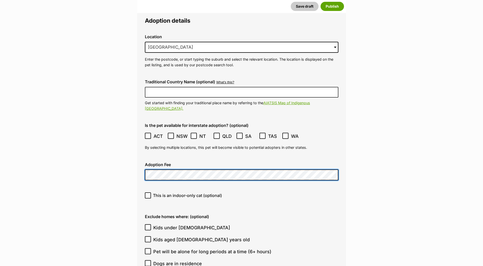
scroll to position [1327, 0]
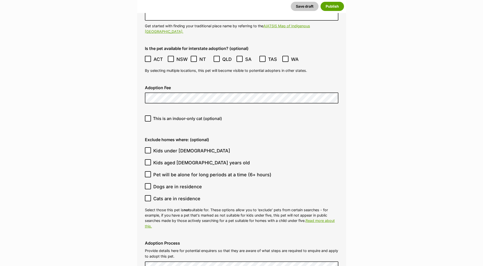
click at [170, 195] on span "Cats are in residence" at bounding box center [176, 198] width 47 height 7
click at [151, 195] on input "Cats are in residence" at bounding box center [148, 198] width 6 height 6
checkbox input "true"
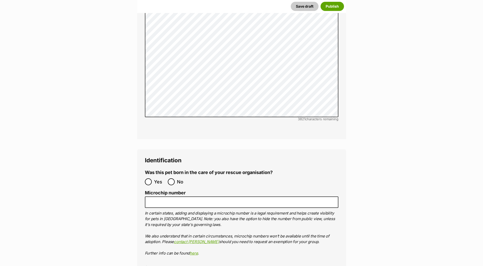
scroll to position [1608, 0]
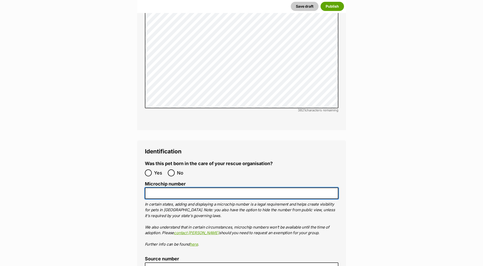
click at [159, 188] on input "Microchip number" at bounding box center [242, 193] width 194 height 11
paste input "956000018882324"
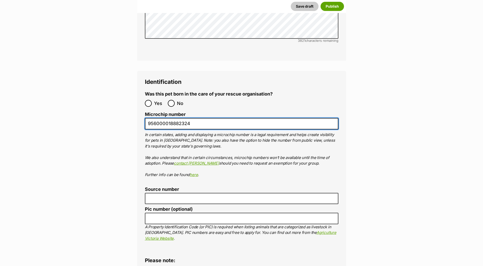
scroll to position [1684, 0]
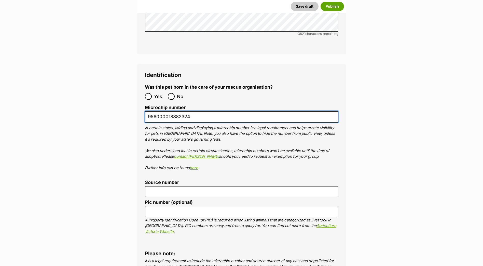
type input "956000018882324"
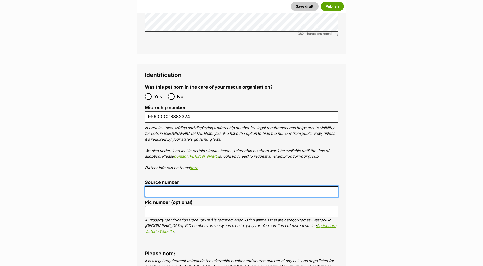
click at [217, 186] on input "Source number" at bounding box center [242, 191] width 194 height 11
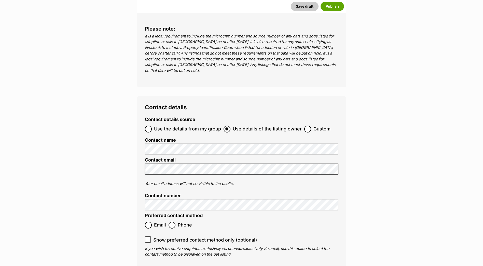
scroll to position [1913, 0]
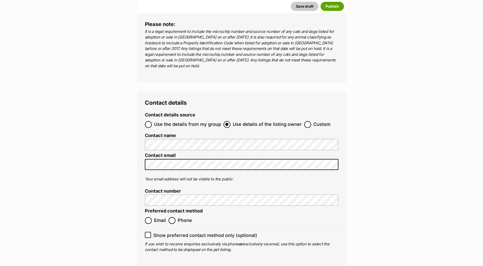
type input "br100702"
click at [160, 217] on span "Email" at bounding box center [160, 220] width 12 height 7
click at [152, 217] on input "Email" at bounding box center [148, 220] width 7 height 7
radio input "true"
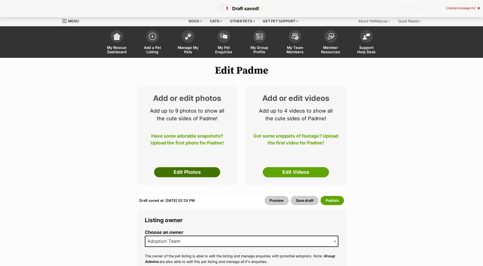
click at [187, 169] on link "Edit Photos" at bounding box center [187, 172] width 66 height 10
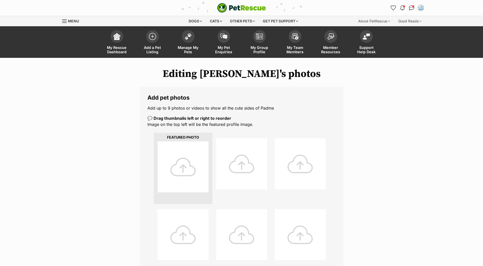
click at [188, 159] on div at bounding box center [183, 166] width 51 height 51
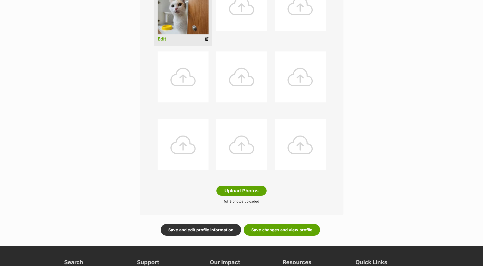
scroll to position [229, 0]
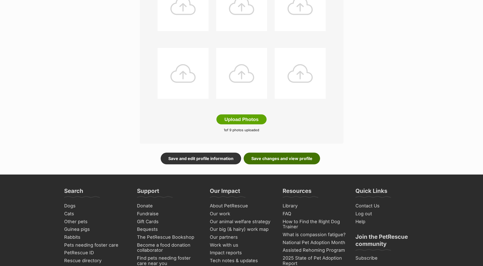
click at [257, 155] on link "Save changes and view profile" at bounding box center [282, 159] width 76 height 12
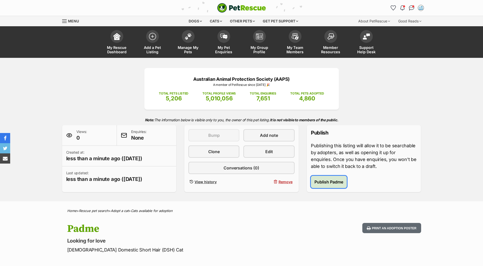
click at [329, 181] on span "Publish Padme" at bounding box center [329, 182] width 29 height 6
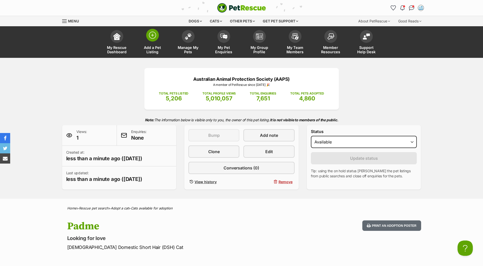
click at [148, 33] on span at bounding box center [152, 35] width 13 height 13
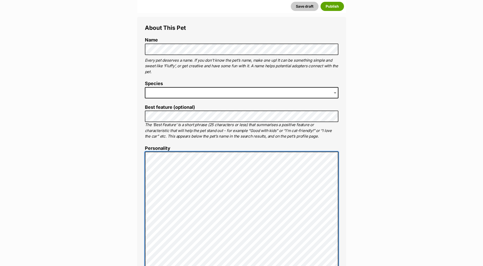
scroll to position [186, 0]
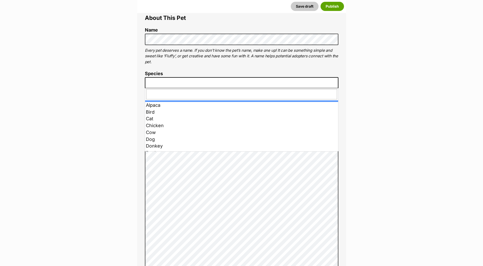
drag, startPoint x: 168, startPoint y: 86, endPoint x: 168, endPoint y: 84, distance: 2.8
click at [168, 84] on span at bounding box center [242, 82] width 194 height 11
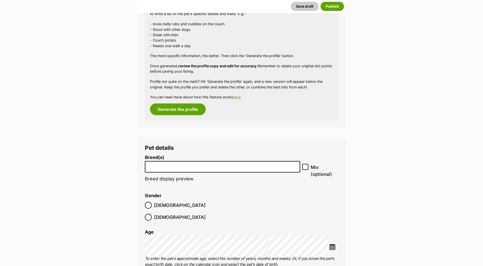
scroll to position [594, 0]
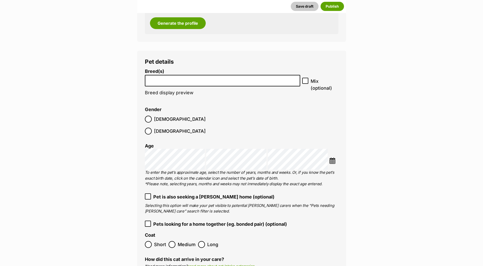
click at [181, 81] on input "search" at bounding box center [223, 79] width 152 height 5
type input "dsh"
select select "252102"
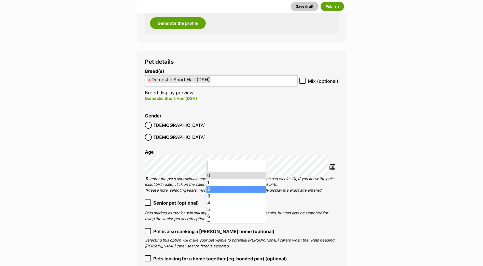
scroll to position [25, 0]
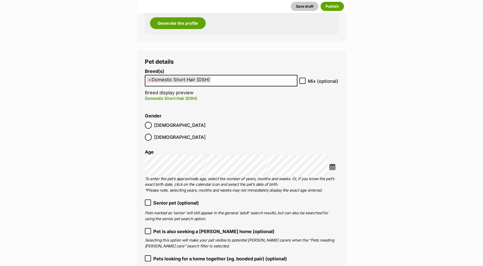
drag, startPoint x: 195, startPoint y: 188, endPoint x: 196, endPoint y: 191, distance: 2.9
click at [196, 200] on span "Senior pet (optional)" at bounding box center [176, 203] width 46 height 7
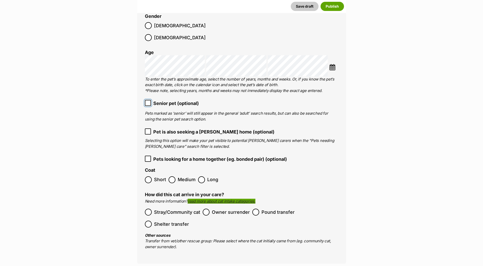
scroll to position [695, 0]
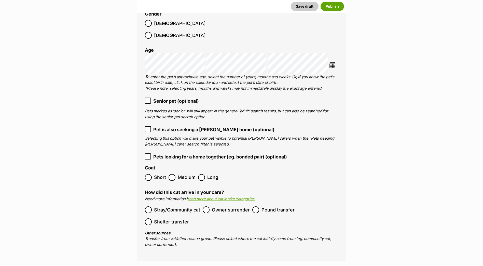
click at [158, 174] on span "Short" at bounding box center [160, 177] width 12 height 7
click at [170, 206] on span "Stray/Community cat" at bounding box center [177, 209] width 46 height 7
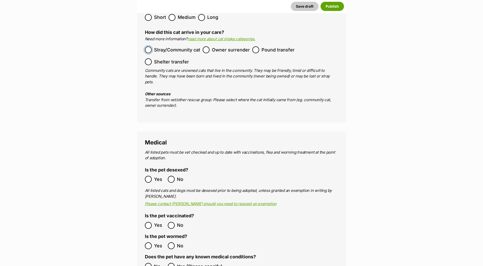
scroll to position [874, 0]
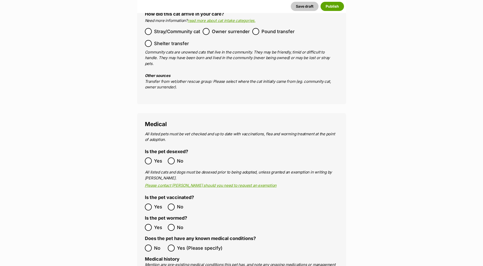
click at [152, 204] on label "Yes" at bounding box center [155, 207] width 20 height 7
click at [150, 242] on ol "No Yes (Please specify)" at bounding box center [242, 248] width 194 height 12
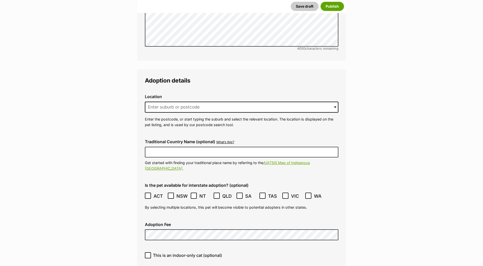
scroll to position [1231, 0]
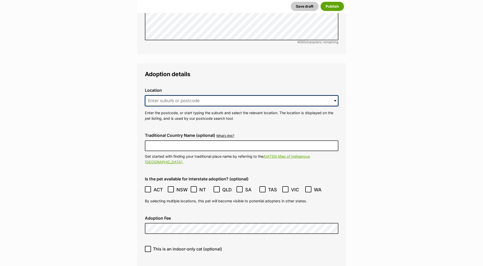
click at [165, 95] on input at bounding box center [242, 100] width 194 height 11
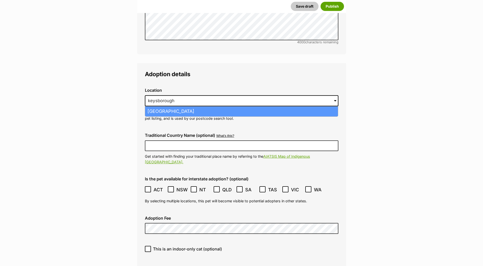
click at [177, 107] on li "Keysborough, Victoria, 3173" at bounding box center [241, 112] width 193 height 10
type input "Keysborough, Victoria, 3173"
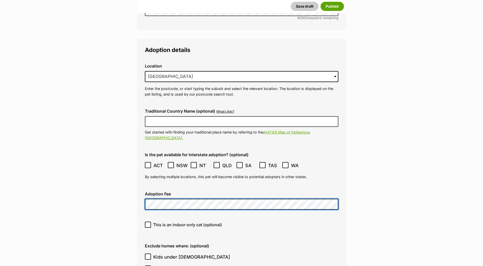
scroll to position [1333, 0]
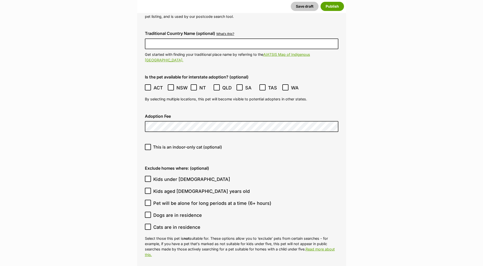
click at [185, 176] on span "Kids under 5 years old" at bounding box center [191, 179] width 77 height 7
click at [151, 176] on input "Kids under 5 years old" at bounding box center [148, 179] width 6 height 6
checkbox input "true"
click at [186, 188] on span "Kids aged 6-12 years old" at bounding box center [201, 191] width 97 height 7
click at [151, 188] on input "Kids aged 6-12 years old" at bounding box center [148, 191] width 6 height 6
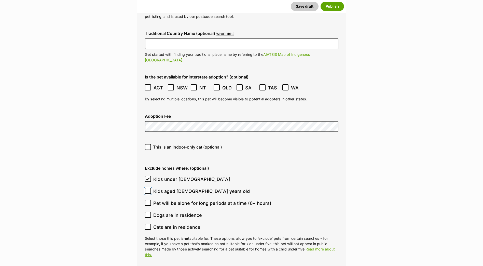
checkbox input "true"
drag, startPoint x: 181, startPoint y: 192, endPoint x: 183, endPoint y: 199, distance: 7.0
click at [181, 212] on span "Dogs are in residence" at bounding box center [177, 215] width 49 height 7
click at [151, 212] on input "Dogs are in residence" at bounding box center [148, 215] width 6 height 6
checkbox input "true"
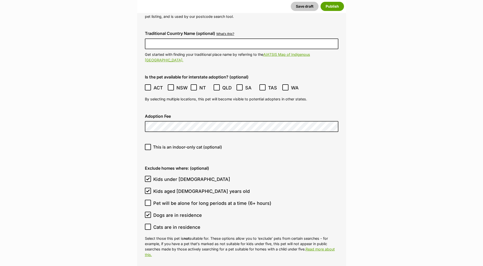
click at [183, 224] on span "Cats are in residence" at bounding box center [176, 227] width 47 height 7
click at [151, 224] on input "Cats are in residence" at bounding box center [148, 227] width 6 height 6
checkbox input "true"
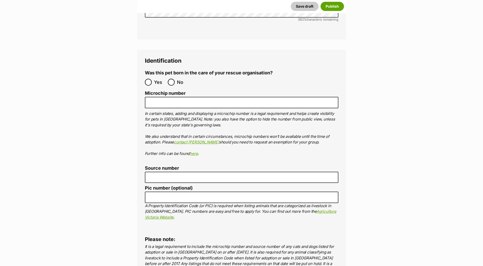
scroll to position [1740, 0]
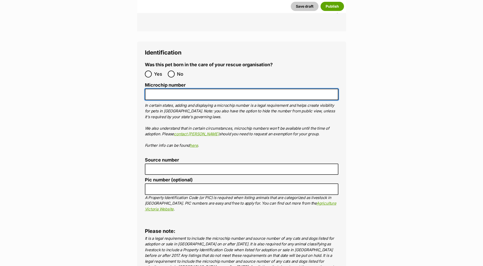
click at [172, 89] on input "Microchip number" at bounding box center [242, 94] width 194 height 11
paste input "982000362860116"
type input "982000362860116"
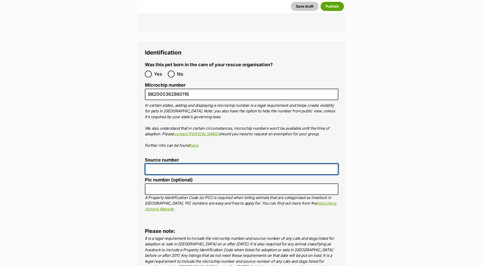
click at [172, 164] on input "Source number" at bounding box center [242, 169] width 194 height 11
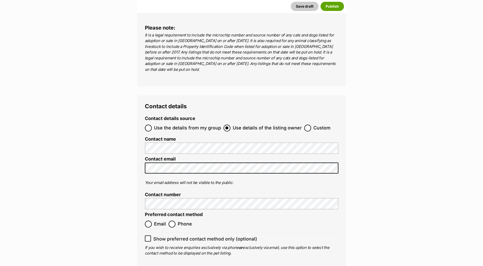
scroll to position [1944, 0]
type input "br100702"
click at [156, 220] on span "Email" at bounding box center [160, 223] width 12 height 7
click at [152, 220] on input "Email" at bounding box center [148, 223] width 7 height 7
radio input "true"
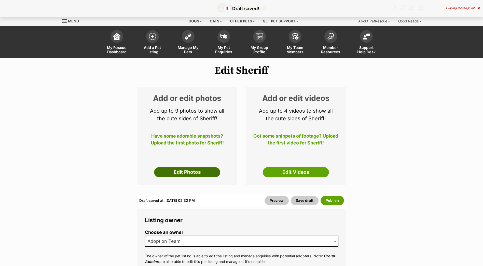
click at [186, 169] on link "Edit Photos" at bounding box center [187, 172] width 66 height 10
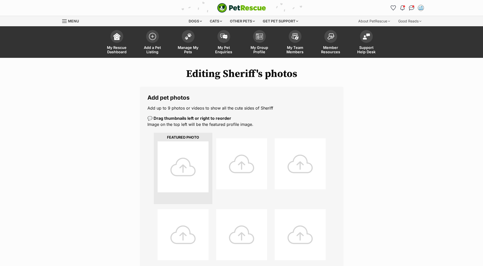
click at [174, 162] on div at bounding box center [183, 166] width 51 height 51
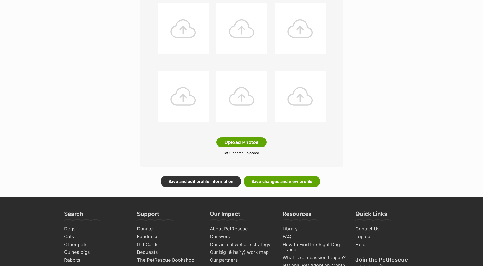
scroll to position [229, 0]
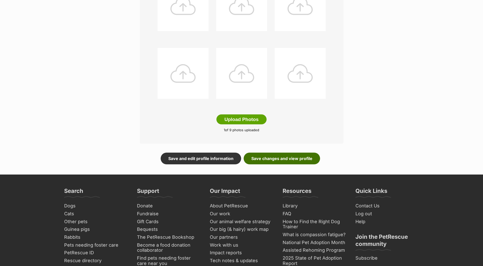
click at [262, 158] on link "Save changes and view profile" at bounding box center [282, 159] width 76 height 12
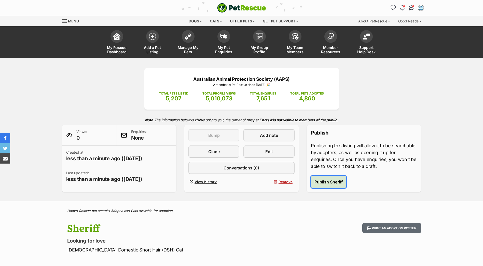
click at [332, 182] on span "Publish Sheriff" at bounding box center [329, 182] width 28 height 6
